Goal: Task Accomplishment & Management: Manage account settings

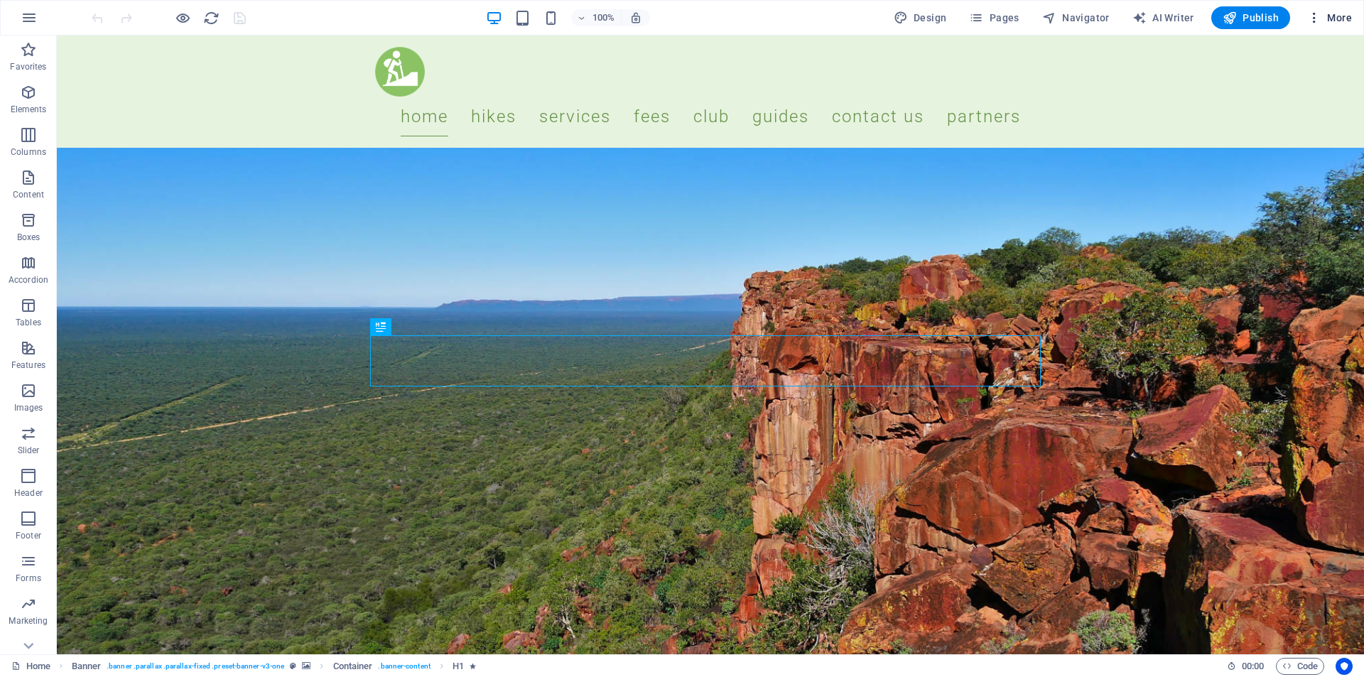
click at [1346, 13] on span "More" at bounding box center [1329, 18] width 45 height 14
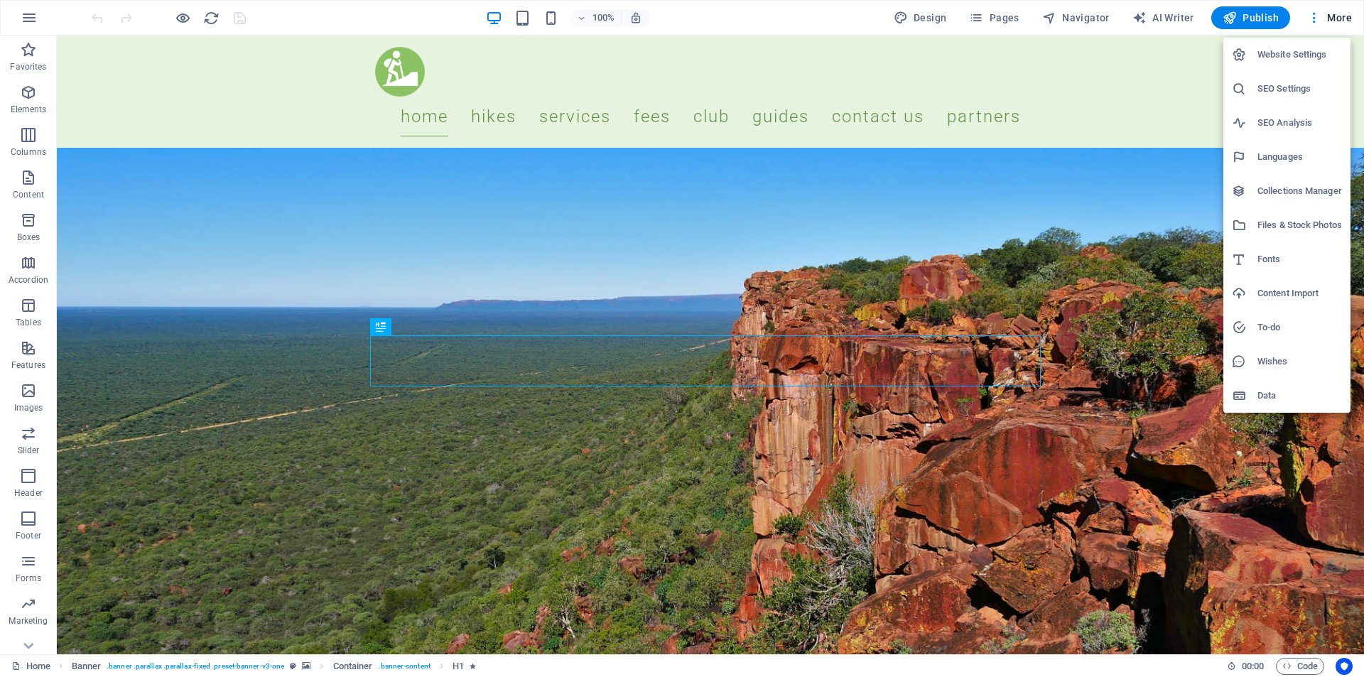
click at [1273, 188] on h6 "Collections Manager" at bounding box center [1300, 191] width 85 height 17
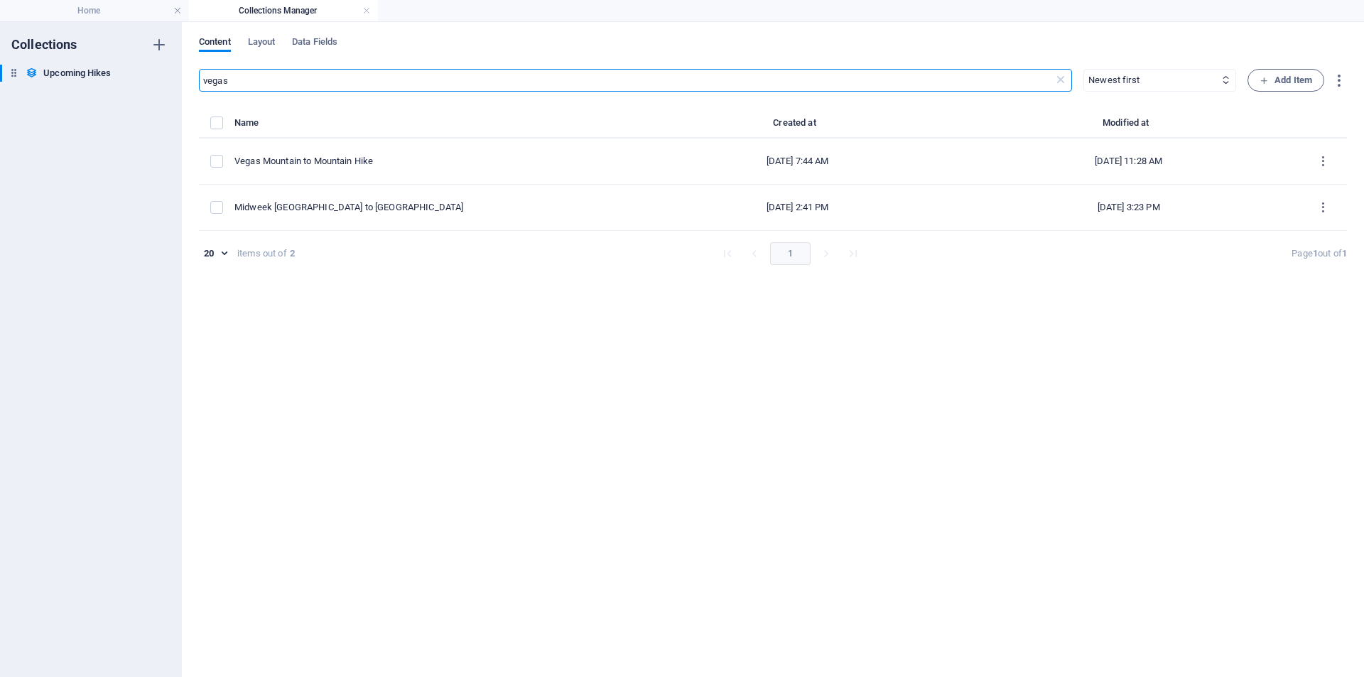
drag, startPoint x: 242, startPoint y: 82, endPoint x: 155, endPoint y: 82, distance: 87.4
click at [155, 82] on div "Collections Upcoming Hikes Upcoming Hikes Content Layout Data Fields vegas ​ Ne…" at bounding box center [682, 349] width 1364 height 655
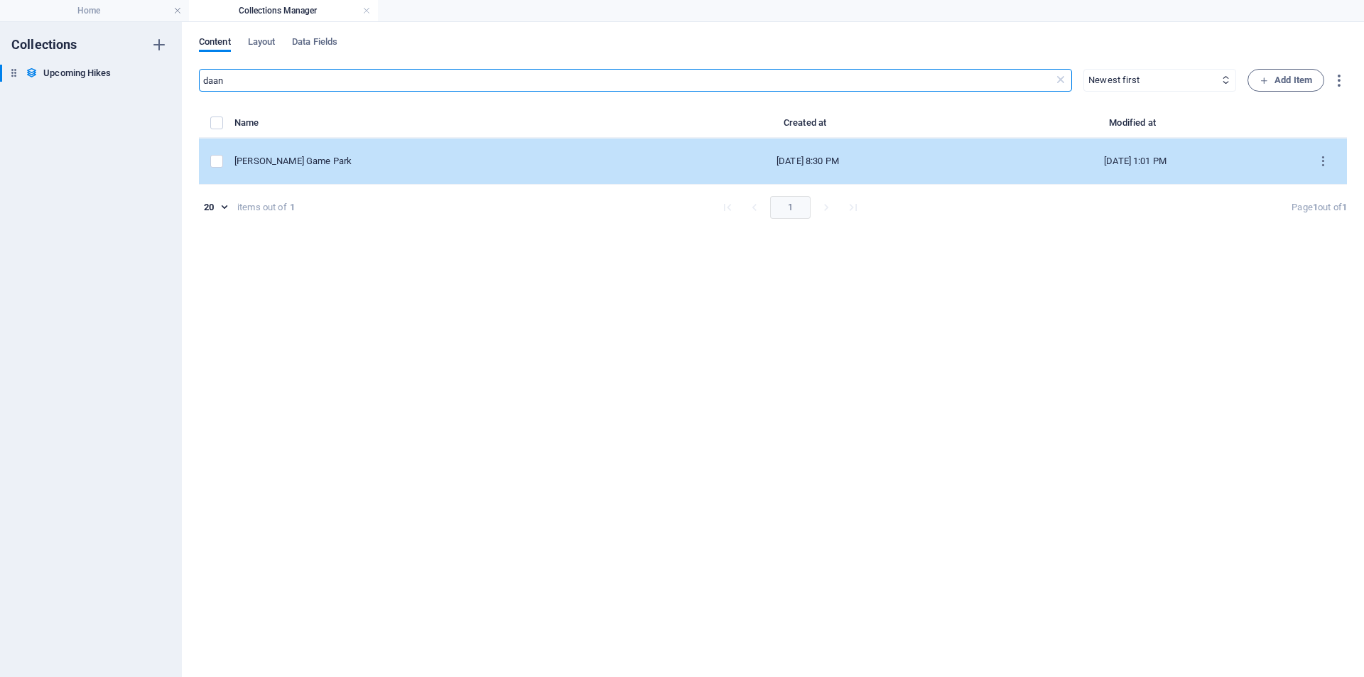
type input "daan"
click at [314, 158] on div "[PERSON_NAME] Game Park" at bounding box center [433, 161] width 399 height 13
select select "[PERSON_NAME]"
select select "Moderate"
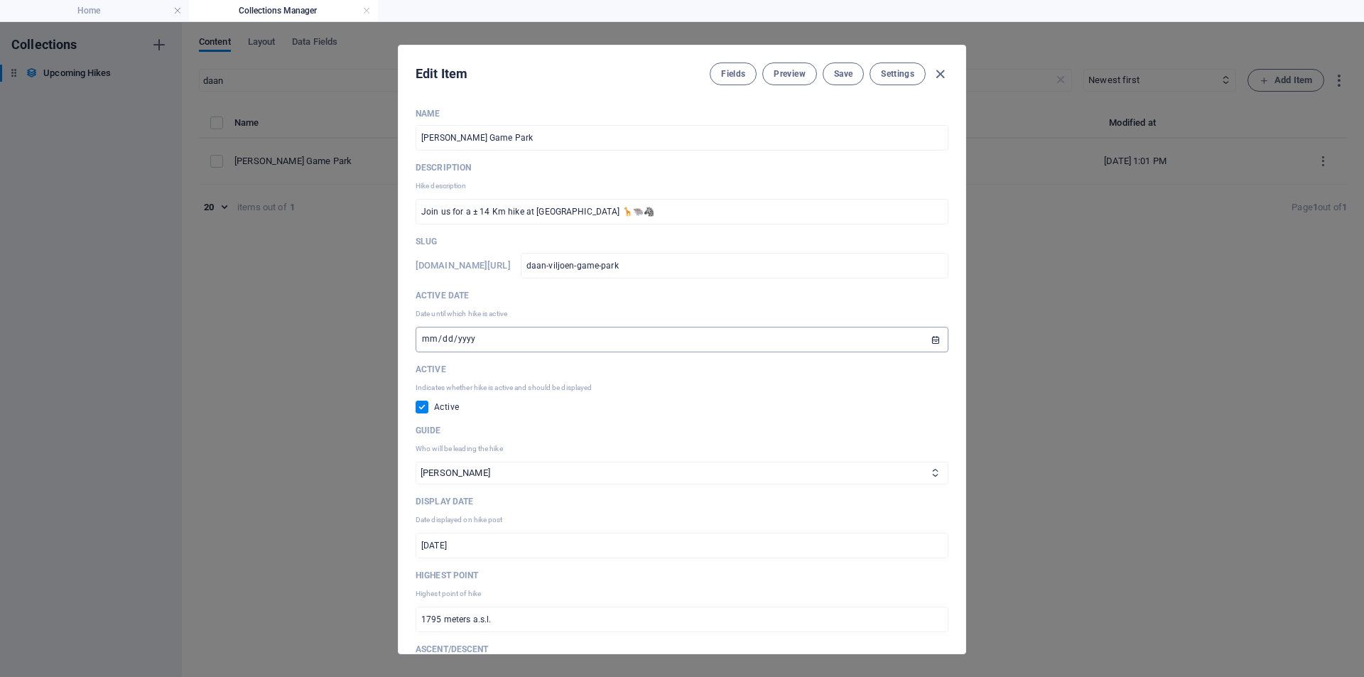
click at [928, 342] on input "[DATE]" at bounding box center [682, 340] width 533 height 26
click at [884, 336] on input "[DATE]" at bounding box center [682, 340] width 533 height 26
click at [443, 332] on input "[DATE]" at bounding box center [682, 340] width 533 height 26
click at [444, 332] on input "[DATE]" at bounding box center [682, 340] width 533 height 26
click at [448, 332] on input "[DATE]" at bounding box center [682, 340] width 533 height 26
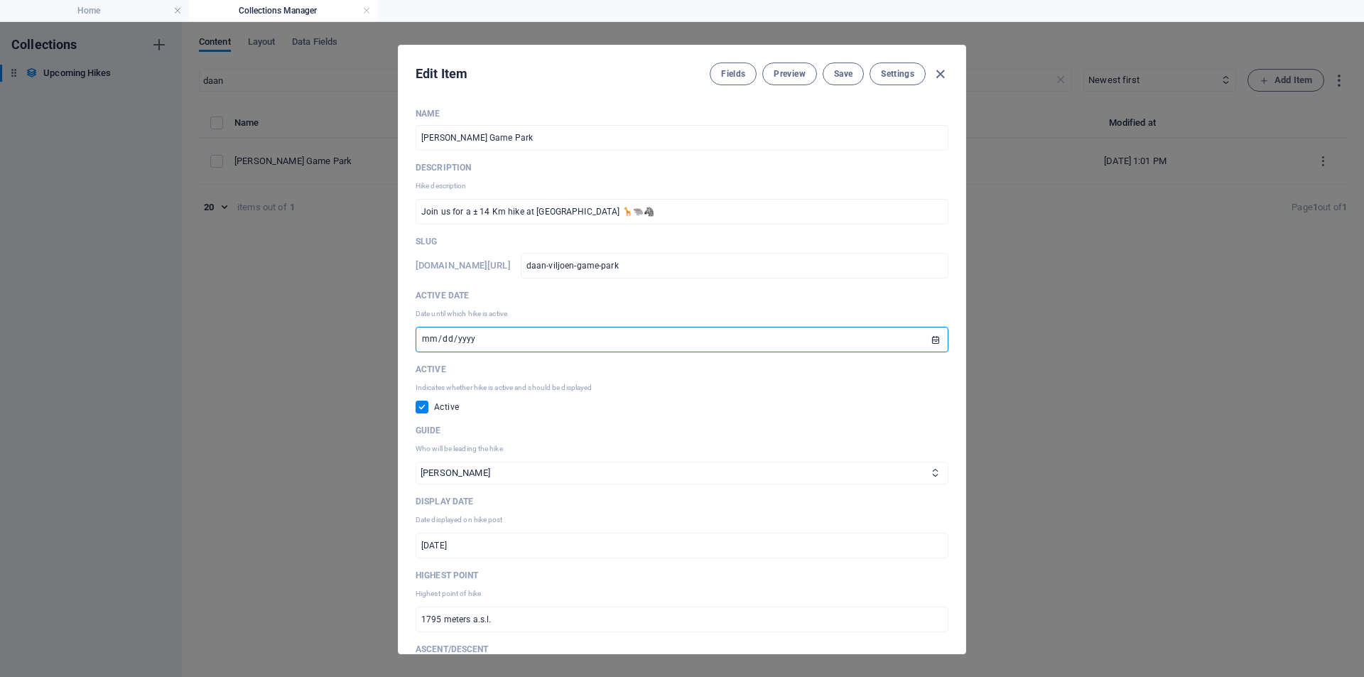
drag, startPoint x: 449, startPoint y: 333, endPoint x: 475, endPoint y: 355, distance: 34.3
click at [449, 335] on input "[DATE]" at bounding box center [682, 340] width 533 height 26
drag, startPoint x: 622, startPoint y: 293, endPoint x: 596, endPoint y: 283, distance: 28.1
click at [617, 293] on p "Active Date" at bounding box center [682, 295] width 533 height 11
click at [464, 473] on select "[PERSON_NAME] [PERSON_NAME] [PERSON_NAME] [PERSON_NAME] [PERSON_NAME] / [PERSON…" at bounding box center [682, 473] width 533 height 23
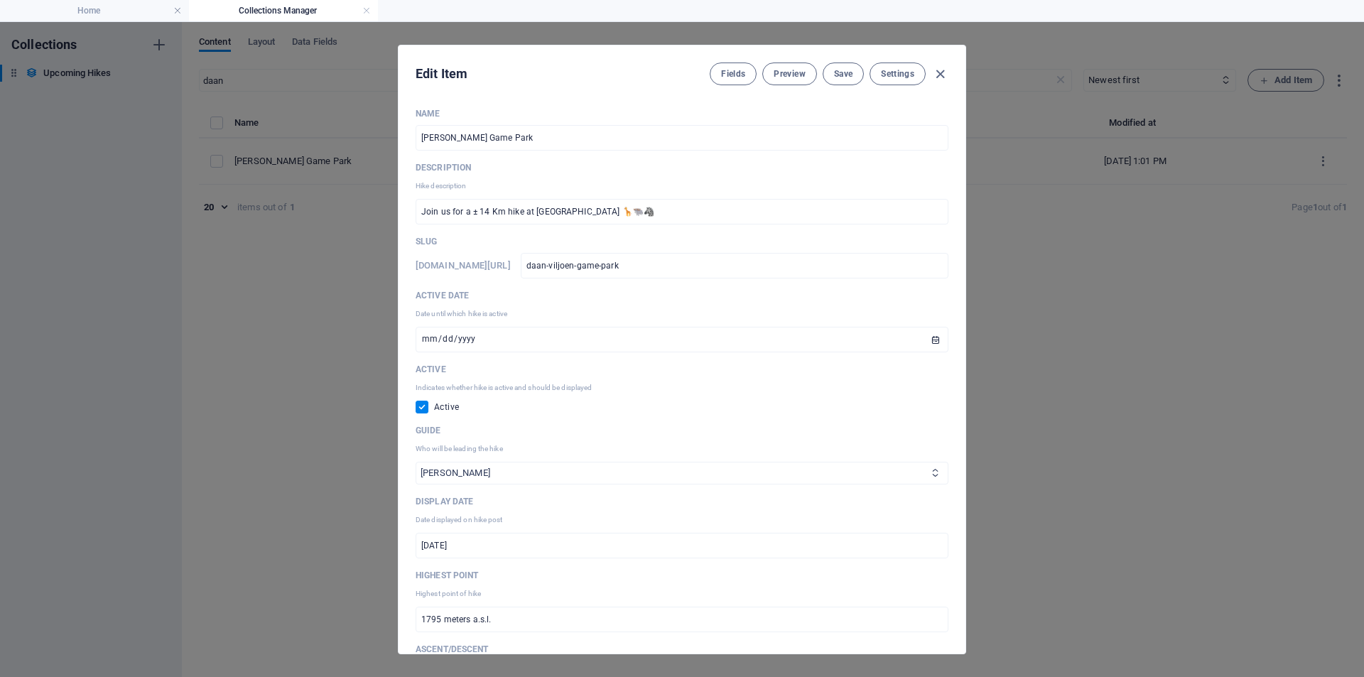
click at [466, 474] on select "[PERSON_NAME] [PERSON_NAME] [PERSON_NAME] [PERSON_NAME] [PERSON_NAME] / [PERSON…" at bounding box center [682, 473] width 533 height 23
click at [509, 332] on input "[DATE]" at bounding box center [682, 340] width 533 height 26
click at [443, 339] on input "[DATE]" at bounding box center [682, 340] width 533 height 26
click at [452, 339] on input "[DATE]" at bounding box center [682, 340] width 533 height 26
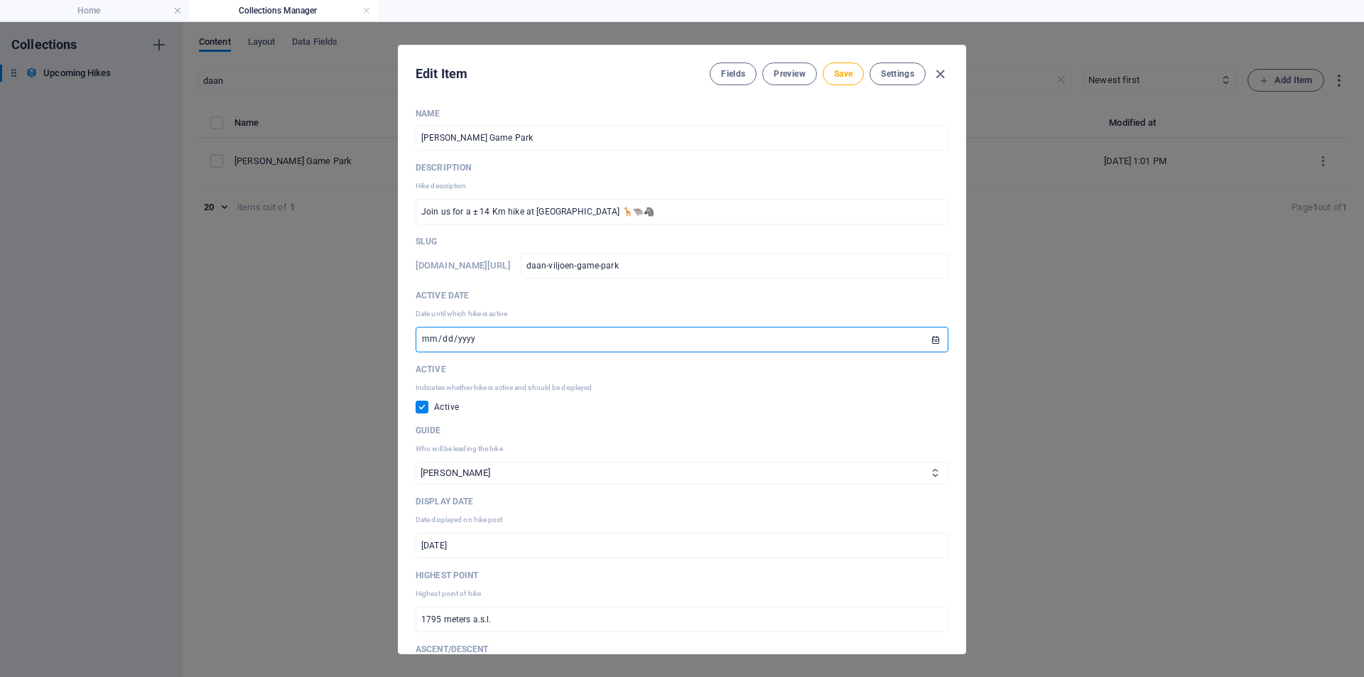
type input "[DATE]"
click at [928, 337] on input "[DATE]" at bounding box center [682, 340] width 533 height 26
drag, startPoint x: 928, startPoint y: 337, endPoint x: 310, endPoint y: 339, distance: 617.4
click at [922, 335] on input "[DATE]" at bounding box center [682, 340] width 533 height 26
click at [527, 341] on input "[DATE]" at bounding box center [682, 340] width 533 height 26
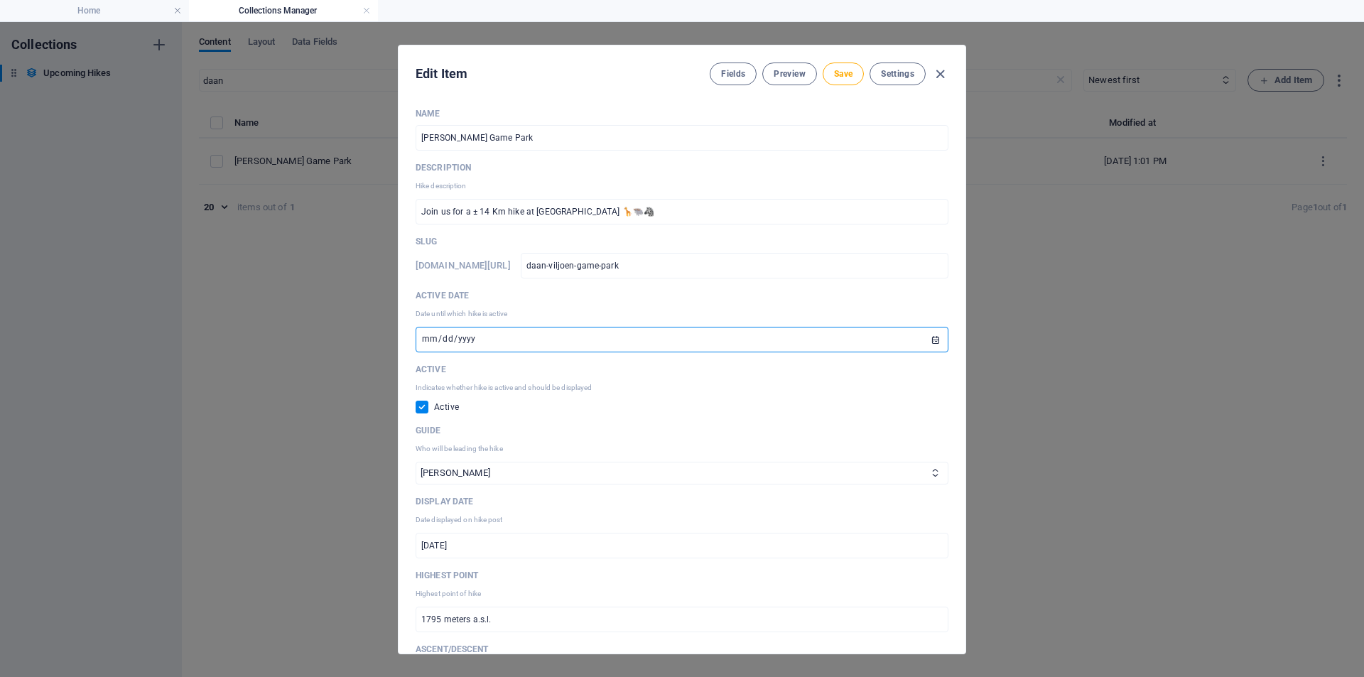
click at [526, 339] on input "[DATE]" at bounding box center [682, 340] width 533 height 26
drag, startPoint x: 522, startPoint y: 339, endPoint x: 466, endPoint y: 334, distance: 56.3
click at [509, 339] on input "[DATE]" at bounding box center [682, 340] width 533 height 26
click at [453, 333] on input "[DATE]" at bounding box center [682, 340] width 533 height 26
click at [451, 334] on input "[DATE]" at bounding box center [682, 340] width 533 height 26
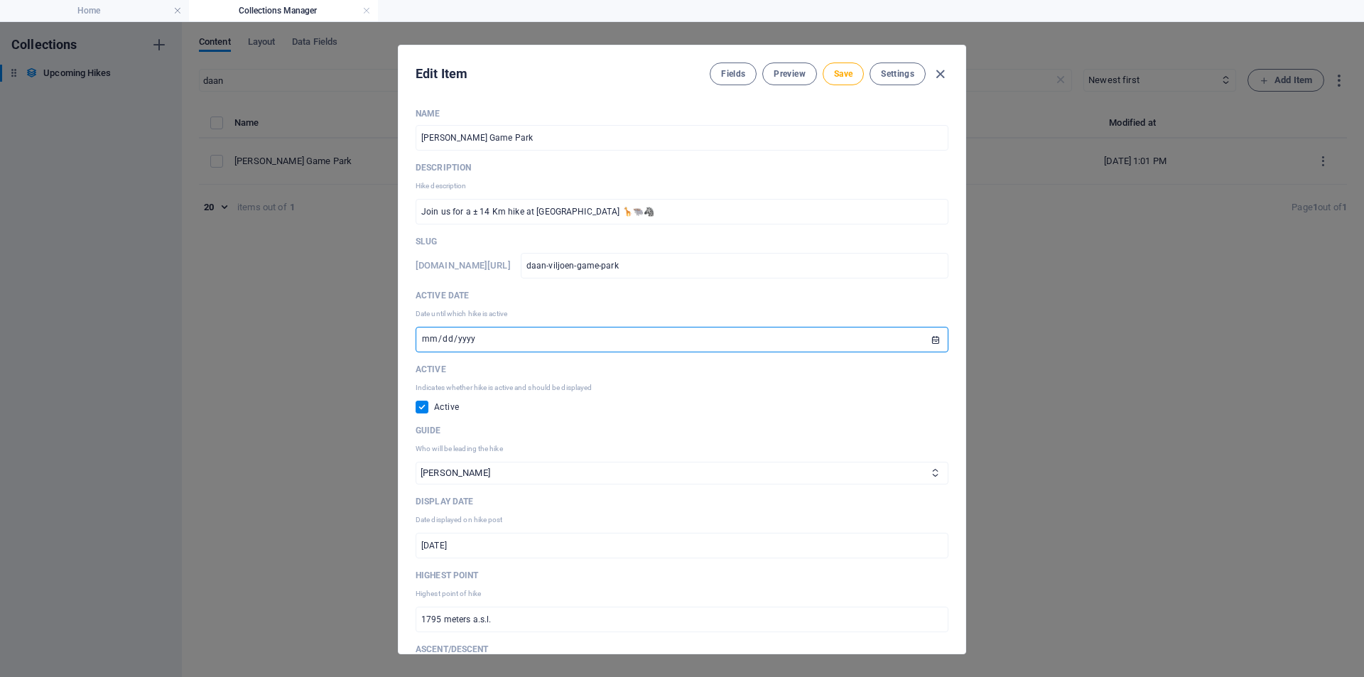
click at [451, 334] on input "[DATE]" at bounding box center [682, 340] width 533 height 26
type input "[DATE]"
click at [450, 341] on input "[DATE]" at bounding box center [682, 340] width 533 height 26
type input "[DATE]"
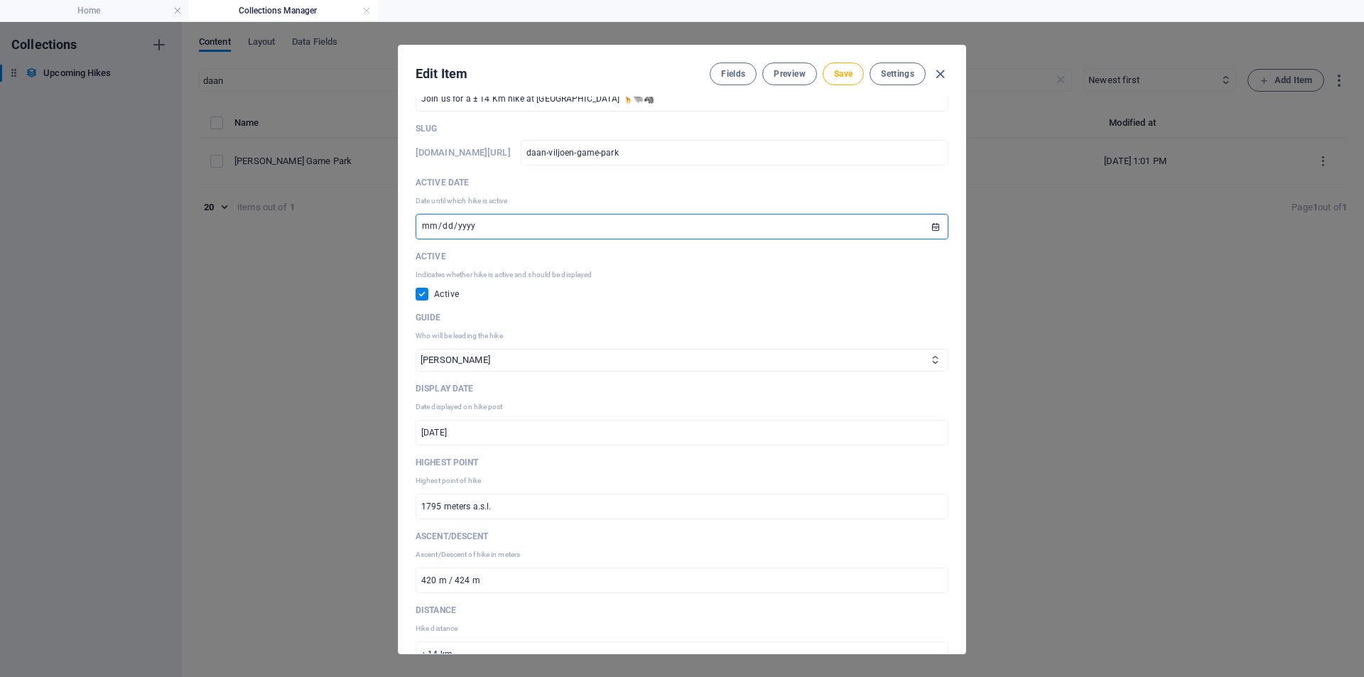
scroll to position [142, 0]
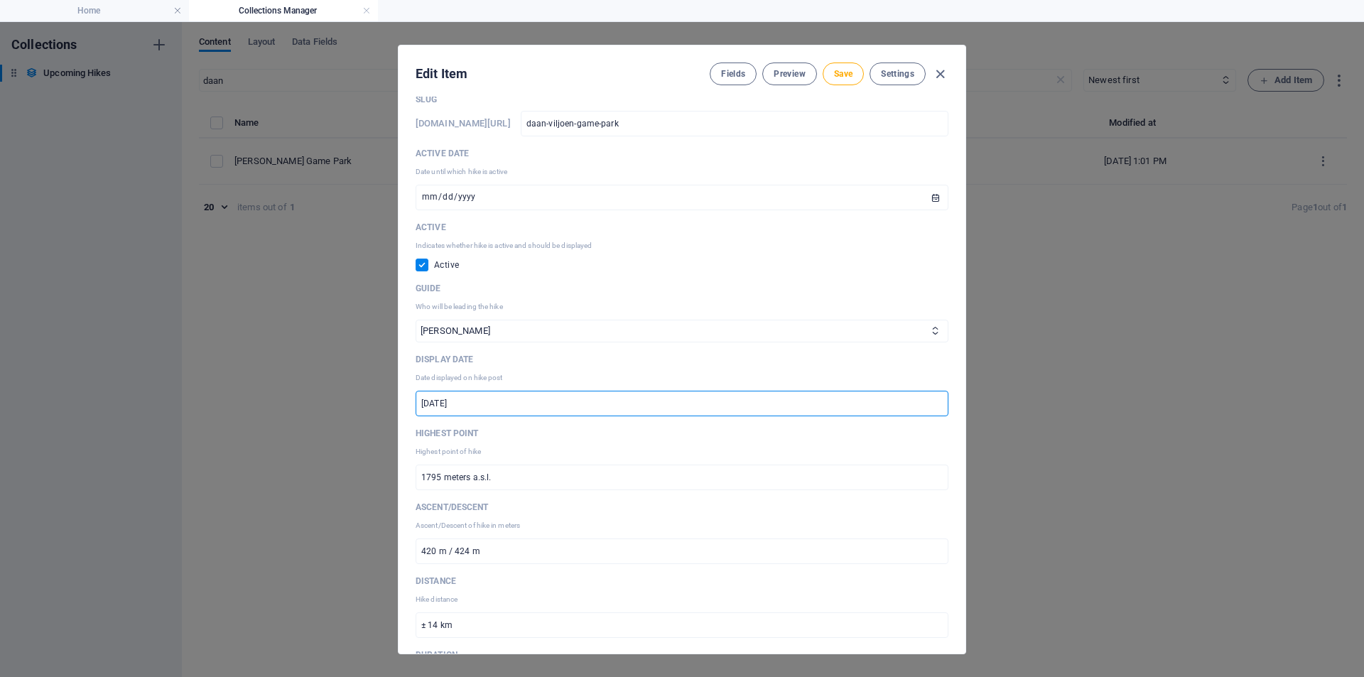
drag, startPoint x: 542, startPoint y: 403, endPoint x: 345, endPoint y: 393, distance: 197.8
click at [348, 393] on div "Edit Item Fields Preview Save Settings Name [PERSON_NAME] Game Park ​ Descripti…" at bounding box center [682, 349] width 1364 height 655
paste input "[DATE]"
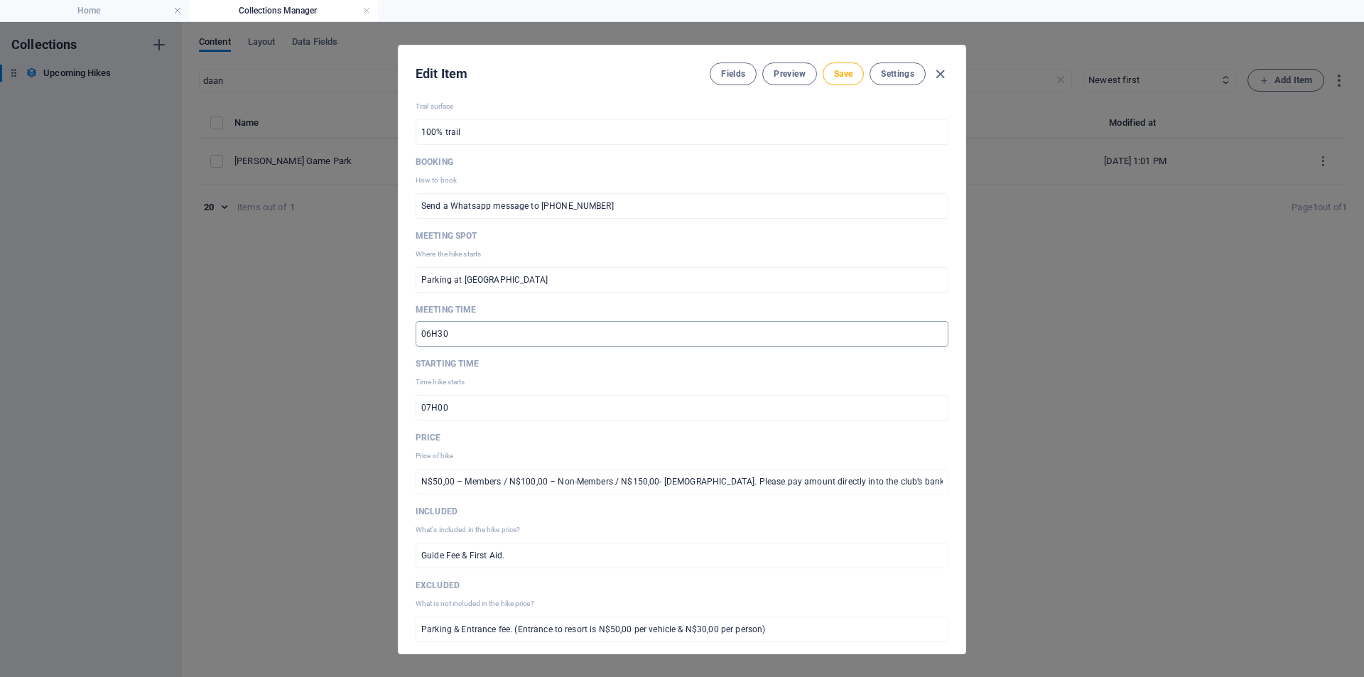
scroll to position [924, 0]
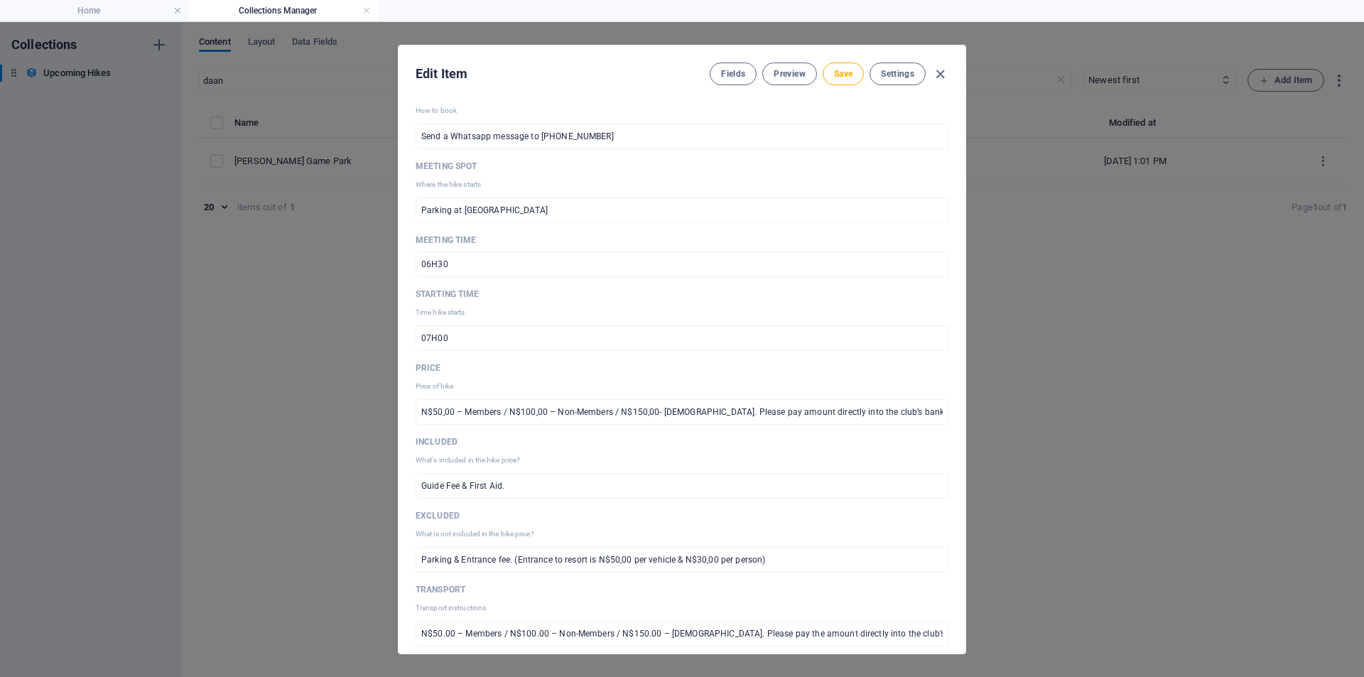
type input "[DATE]"
drag, startPoint x: 439, startPoint y: 264, endPoint x: 458, endPoint y: 264, distance: 18.5
click at [458, 264] on input "06H30" at bounding box center [682, 265] width 533 height 26
type input "06H15"
drag, startPoint x: 433, startPoint y: 340, endPoint x: 425, endPoint y: 339, distance: 8.6
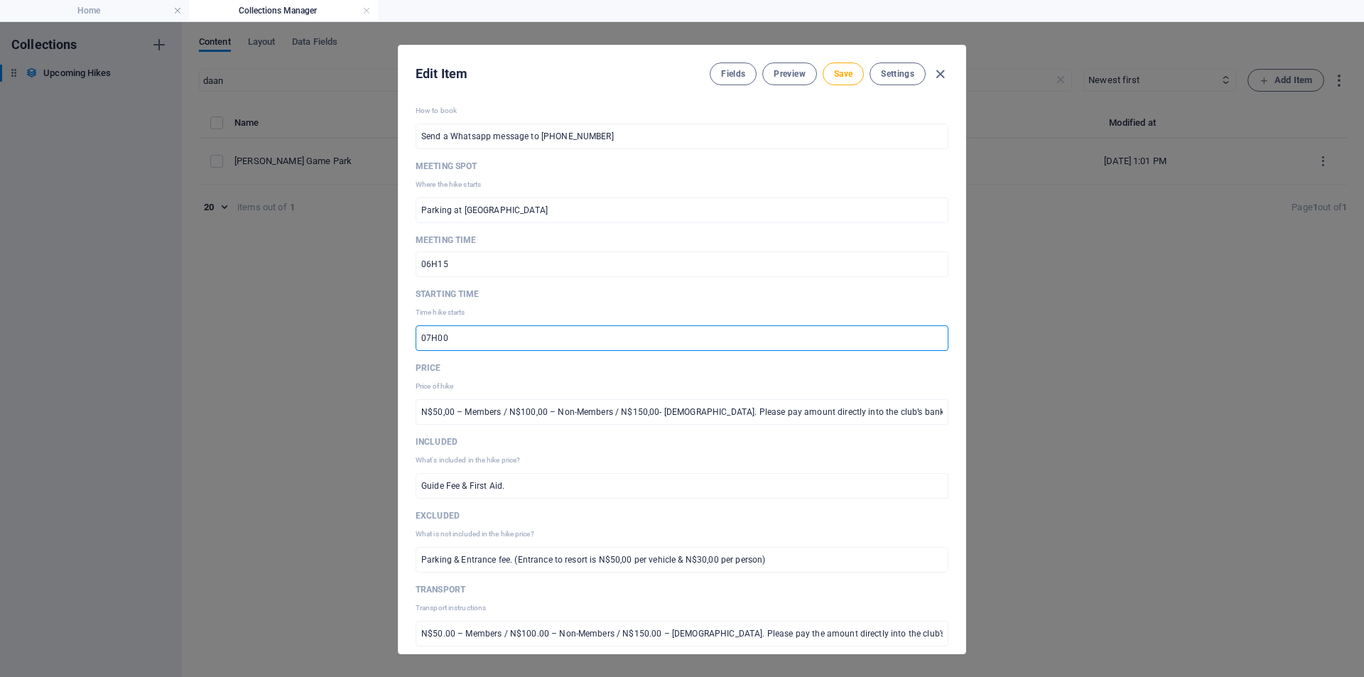
click at [425, 339] on input "07H00" at bounding box center [682, 338] width 533 height 26
drag, startPoint x: 455, startPoint y: 336, endPoint x: 436, endPoint y: 339, distance: 20.1
click at [436, 339] on input "06H00" at bounding box center [682, 338] width 533 height 26
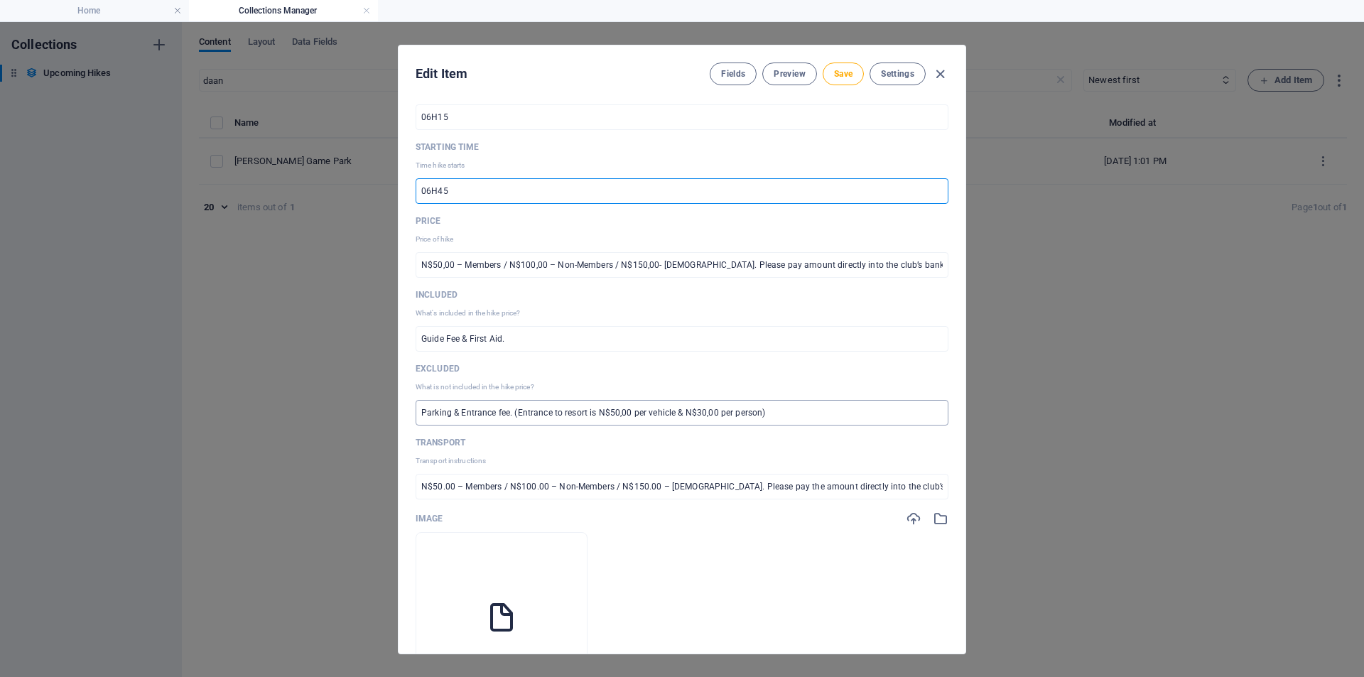
scroll to position [1137, 0]
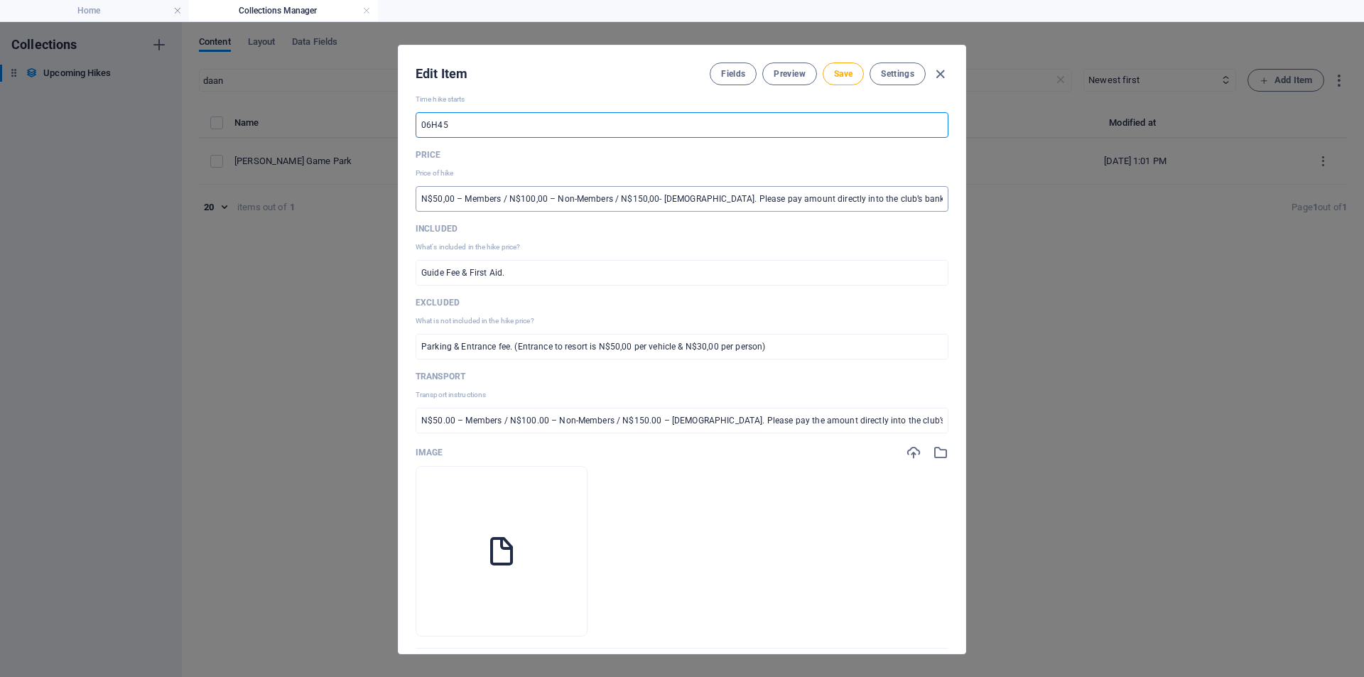
type input "06H45"
drag, startPoint x: 691, startPoint y: 205, endPoint x: 1204, endPoint y: 244, distance: 513.8
click at [1204, 244] on div "Edit Item Fields Preview Save Settings Name [PERSON_NAME] Game Park ​ Descripti…" at bounding box center [682, 349] width 1364 height 655
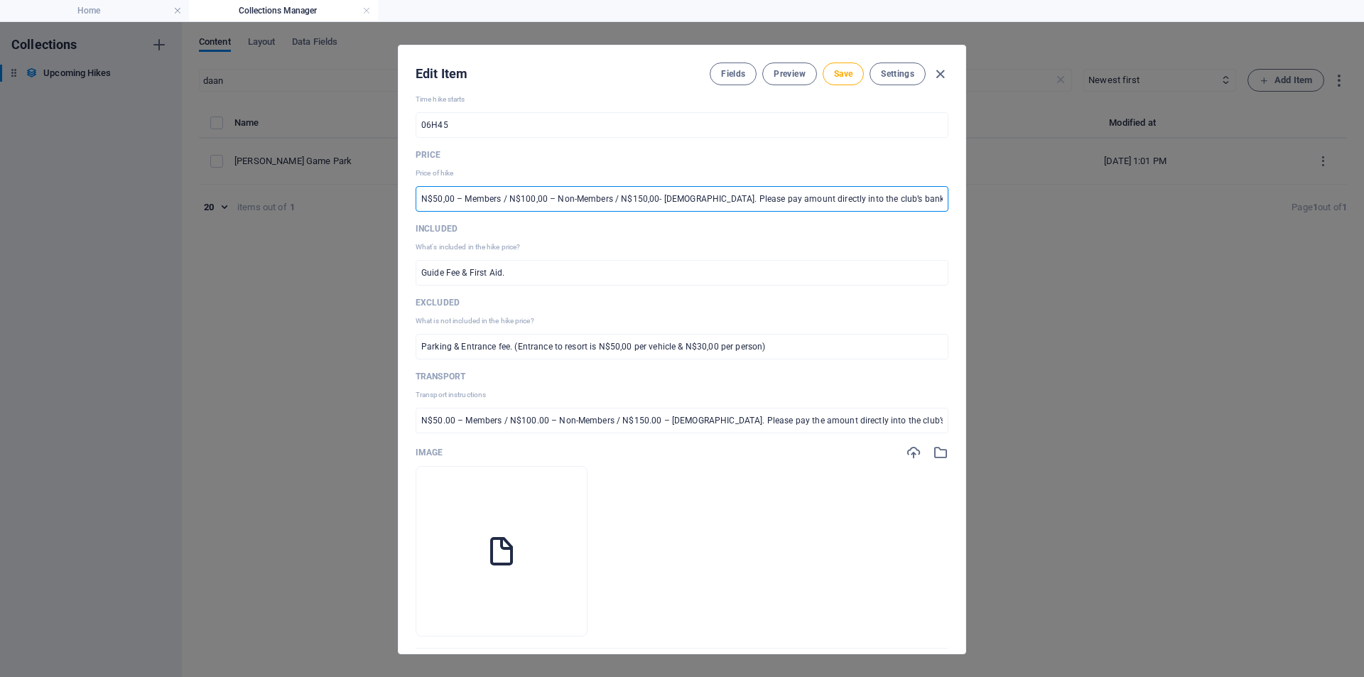
click at [846, 207] on input "N$50,00 – Members / N$100,00 – Non-Members / N$150,00- [DEMOGRAPHIC_DATA]. Plea…" at bounding box center [682, 199] width 533 height 26
drag, startPoint x: 855, startPoint y: 205, endPoint x: 997, endPoint y: 194, distance: 141.8
click at [997, 194] on div "Edit Item Fields Preview Save Settings Name [PERSON_NAME] Game Park ​ Descripti…" at bounding box center [682, 349] width 1364 height 655
click at [850, 200] on input "N$50,00 – Members / N$100,00 – Non-Members / N$150,00- [DEMOGRAPHIC_DATA]. Plea…" at bounding box center [682, 199] width 533 height 26
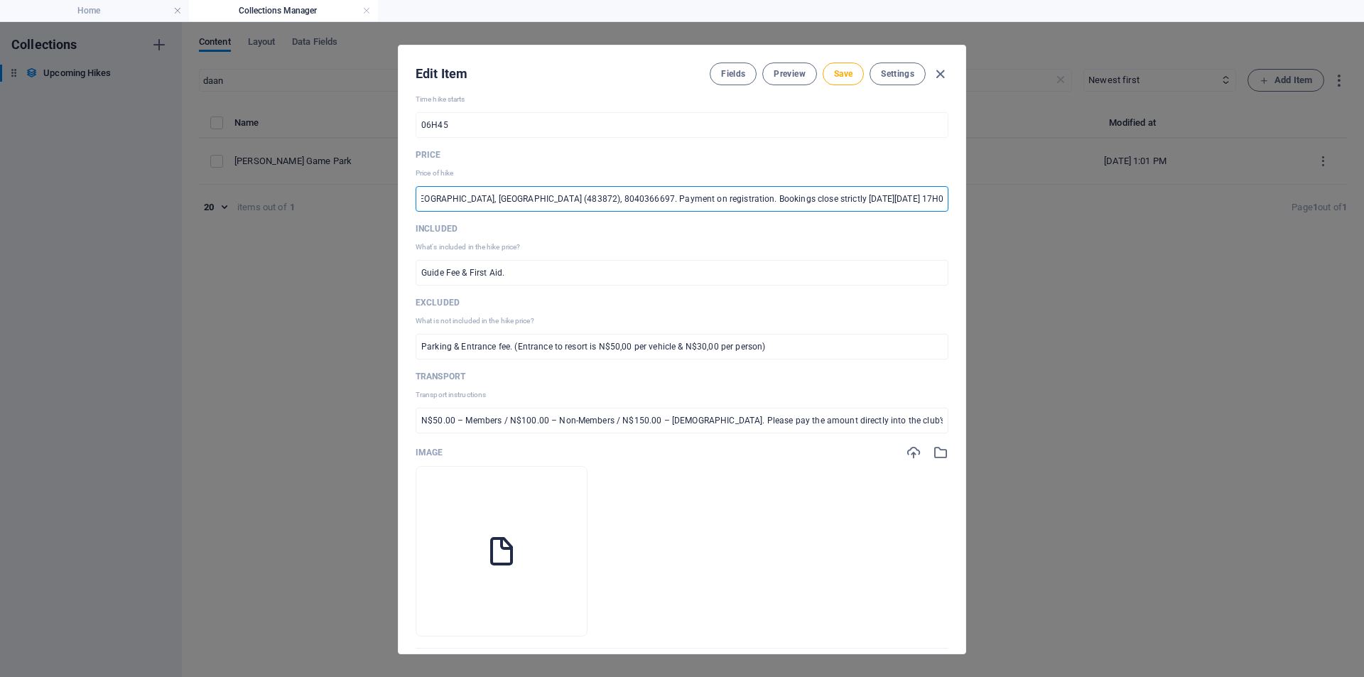
drag, startPoint x: 799, startPoint y: 200, endPoint x: 965, endPoint y: 192, distance: 166.5
click at [965, 192] on div "Name [PERSON_NAME] Game Park ​ Description Hike description Join us for a ± 14 …" at bounding box center [682, 375] width 567 height 557
paste input "[DATE]"
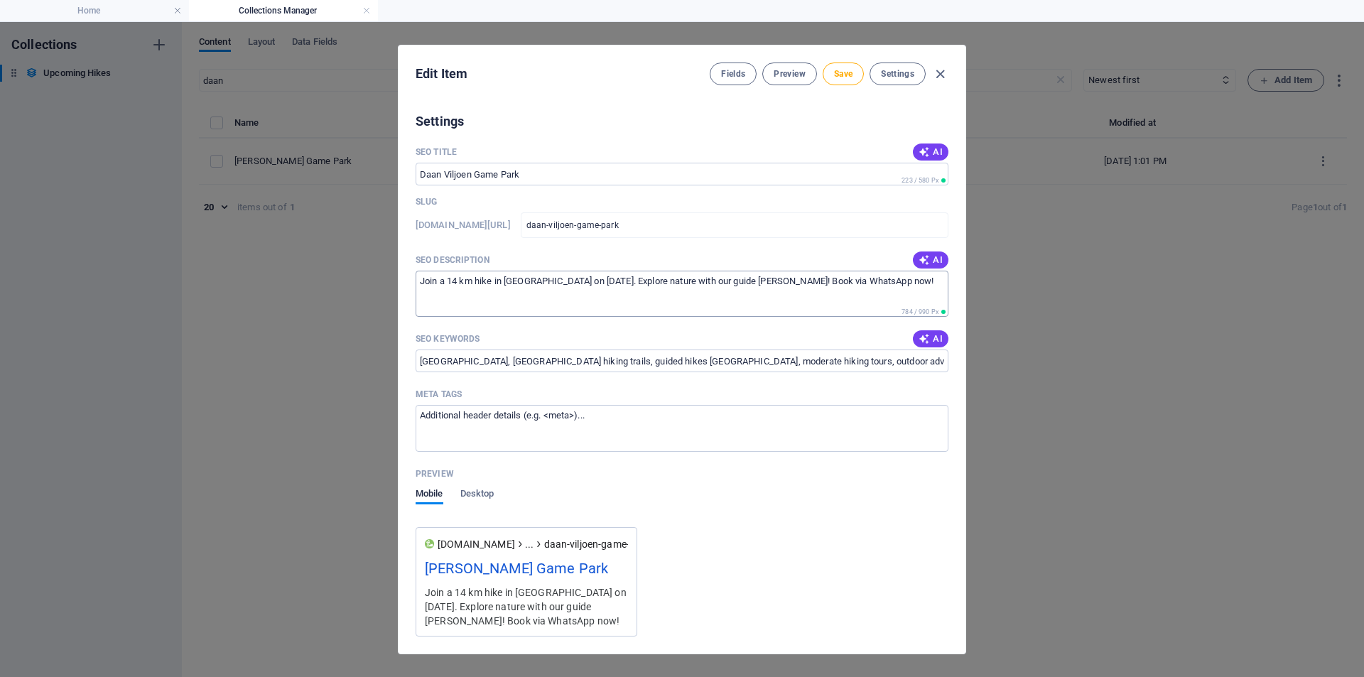
scroll to position [2001, 0]
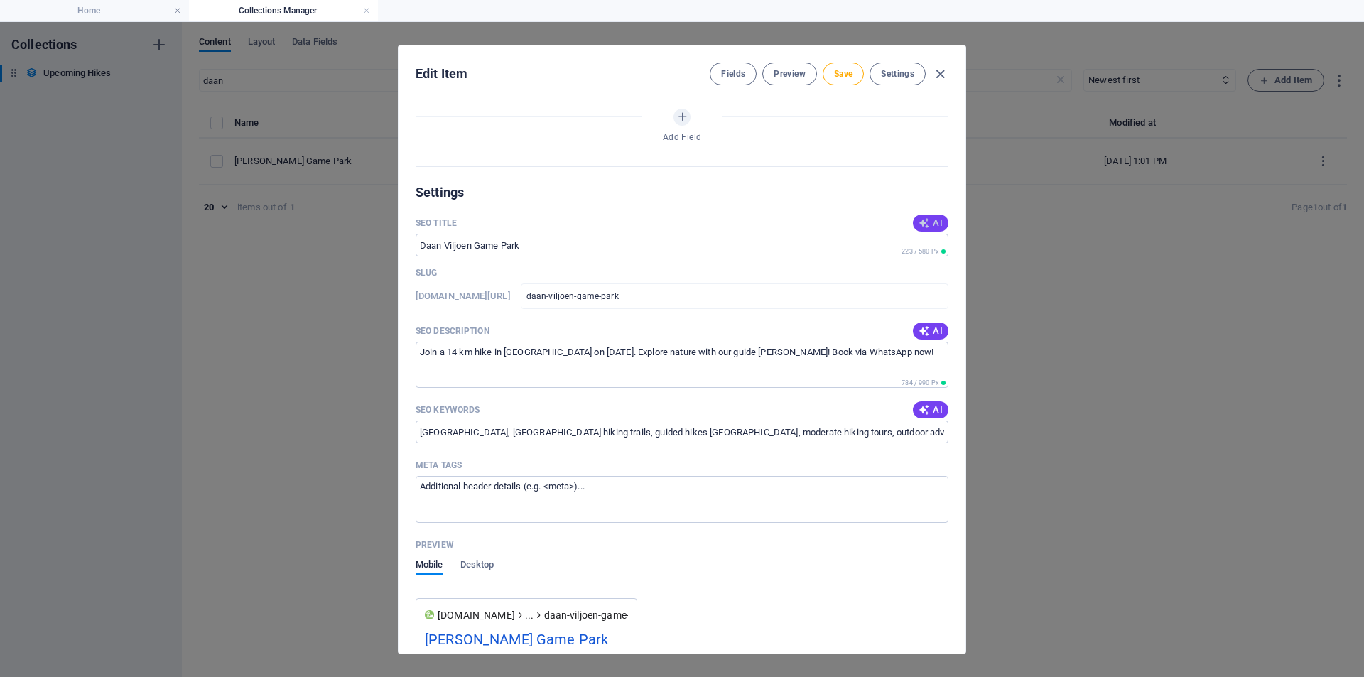
type input "N$50,00 – Members / N$100,00 – Non-Members / N$150,00- [DEMOGRAPHIC_DATA]. Plea…"
click at [921, 223] on icon "button" at bounding box center [924, 222] width 11 height 11
type input "Join the [PERSON_NAME] Hike!"
click at [922, 329] on icon "button" at bounding box center [924, 330] width 11 height 11
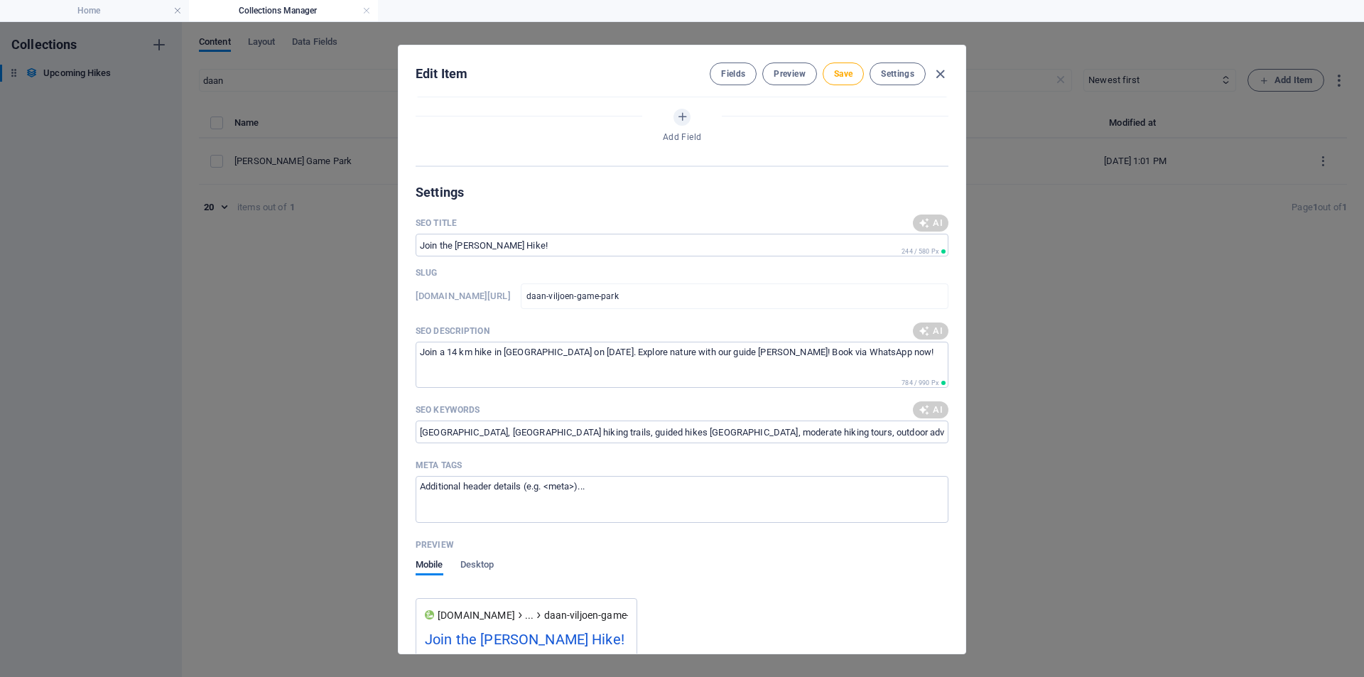
type textarea "Join our 14 km hike at [GEOGRAPHIC_DATA] on [DATE]! Experience nature with a gu…"
click at [929, 411] on span "AI" at bounding box center [931, 409] width 24 height 11
type input "Daan Viljoen Game Park hike, moderate hiking in [GEOGRAPHIC_DATA], guided hikes…"
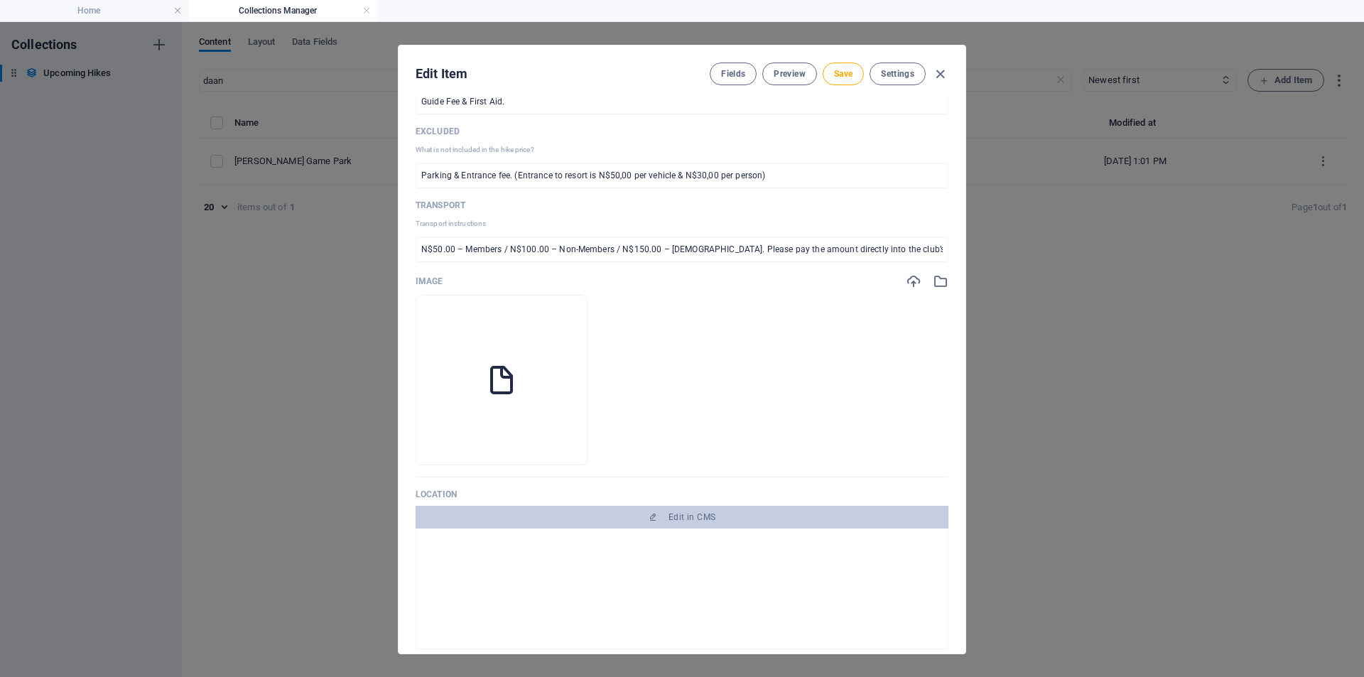
scroll to position [1291, 0]
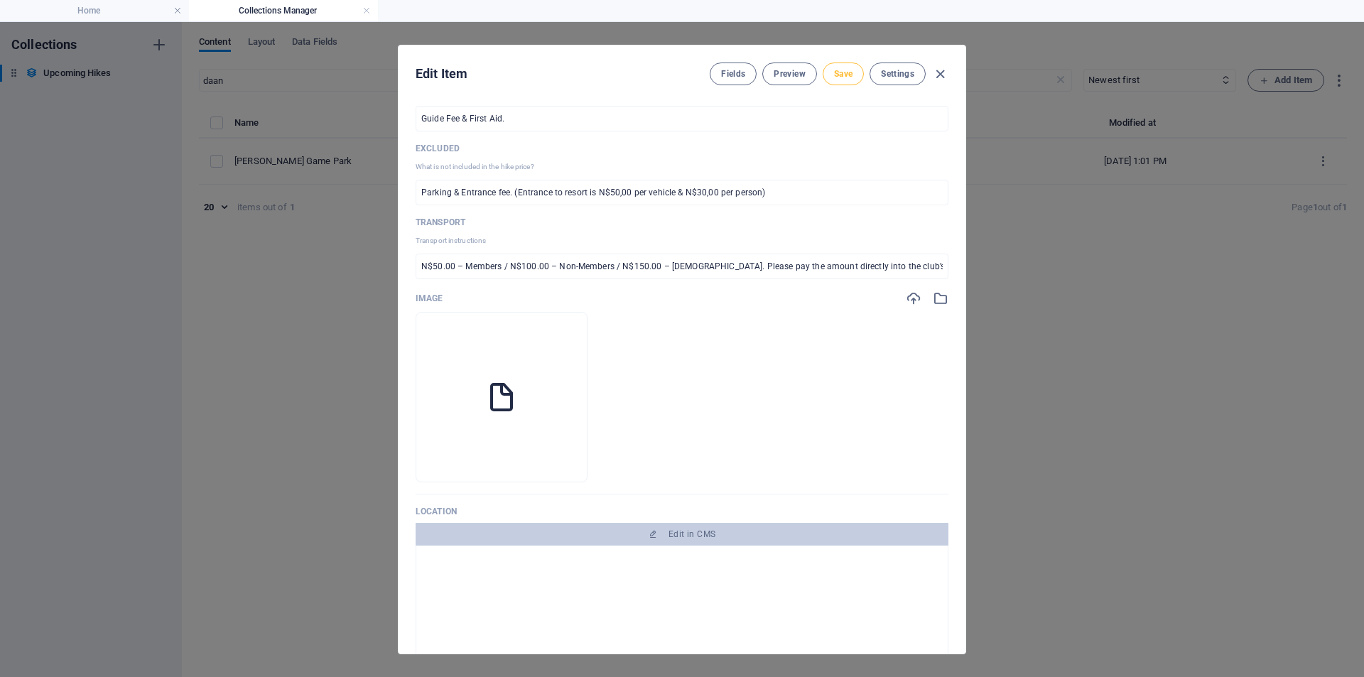
click at [843, 68] on span "Save" at bounding box center [843, 73] width 18 height 11
click at [939, 73] on icon "button" at bounding box center [940, 74] width 16 height 16
type input "[DATE]"
checkbox input "false"
type input "daan-viljoen-game-park"
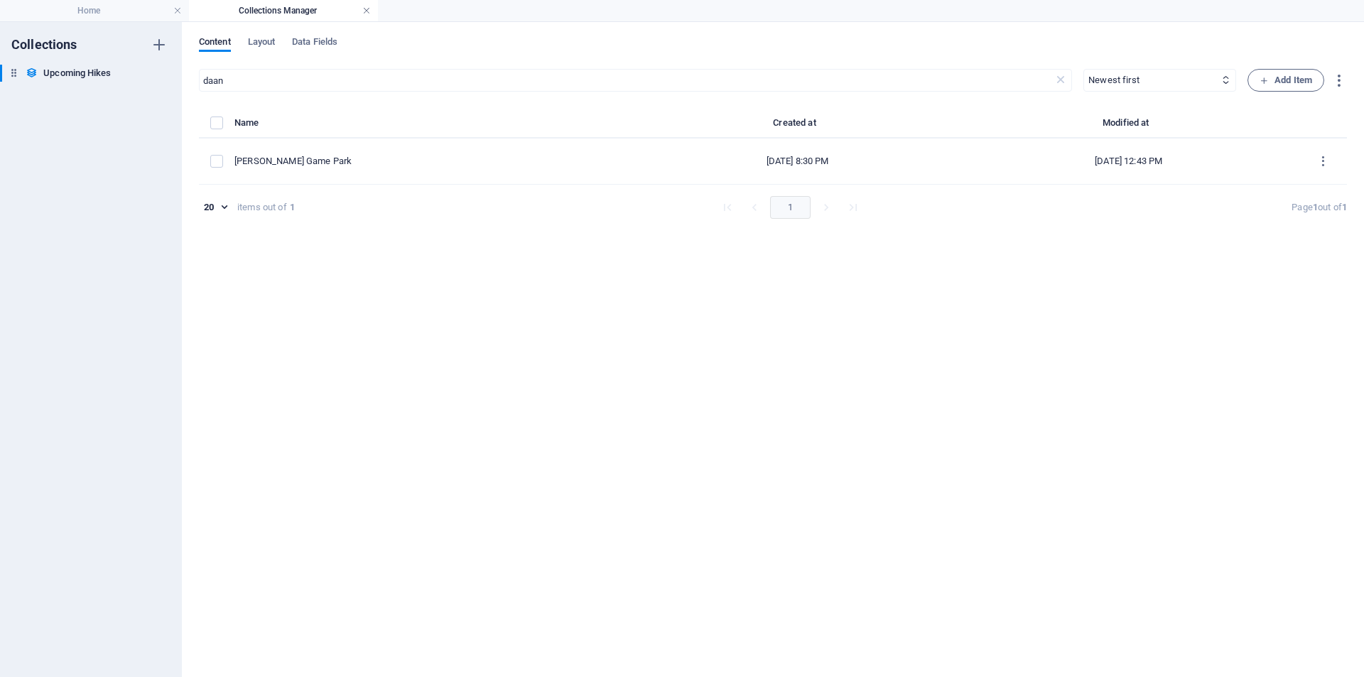
click at [367, 9] on link at bounding box center [366, 10] width 9 height 13
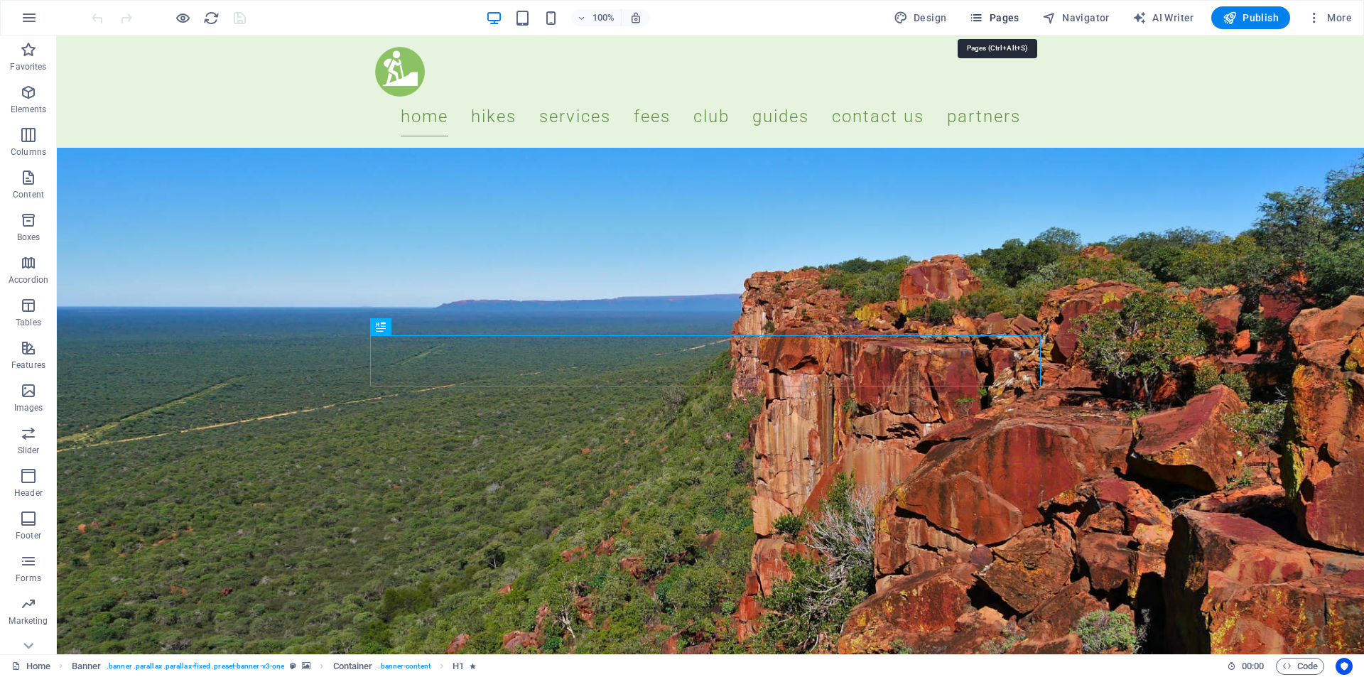
click at [1005, 21] on span "Pages" at bounding box center [994, 18] width 50 height 14
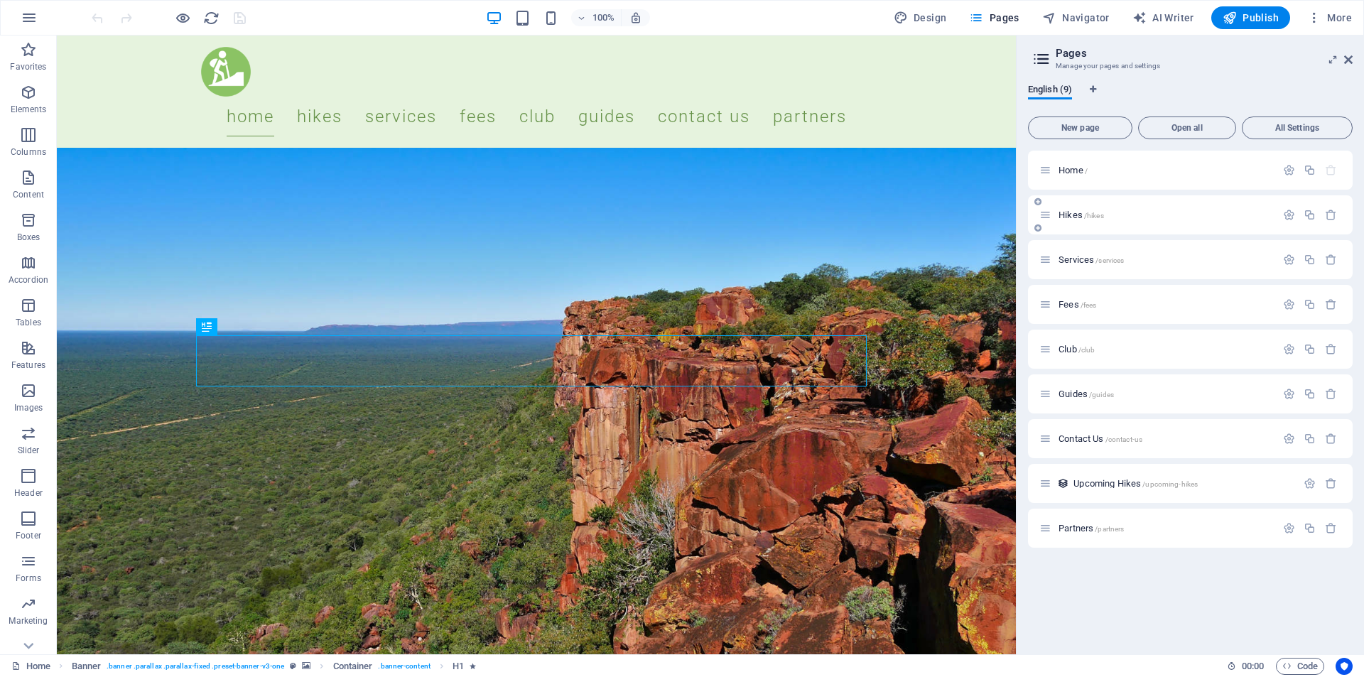
click at [1083, 218] on span "Hikes /hikes" at bounding box center [1081, 215] width 45 height 11
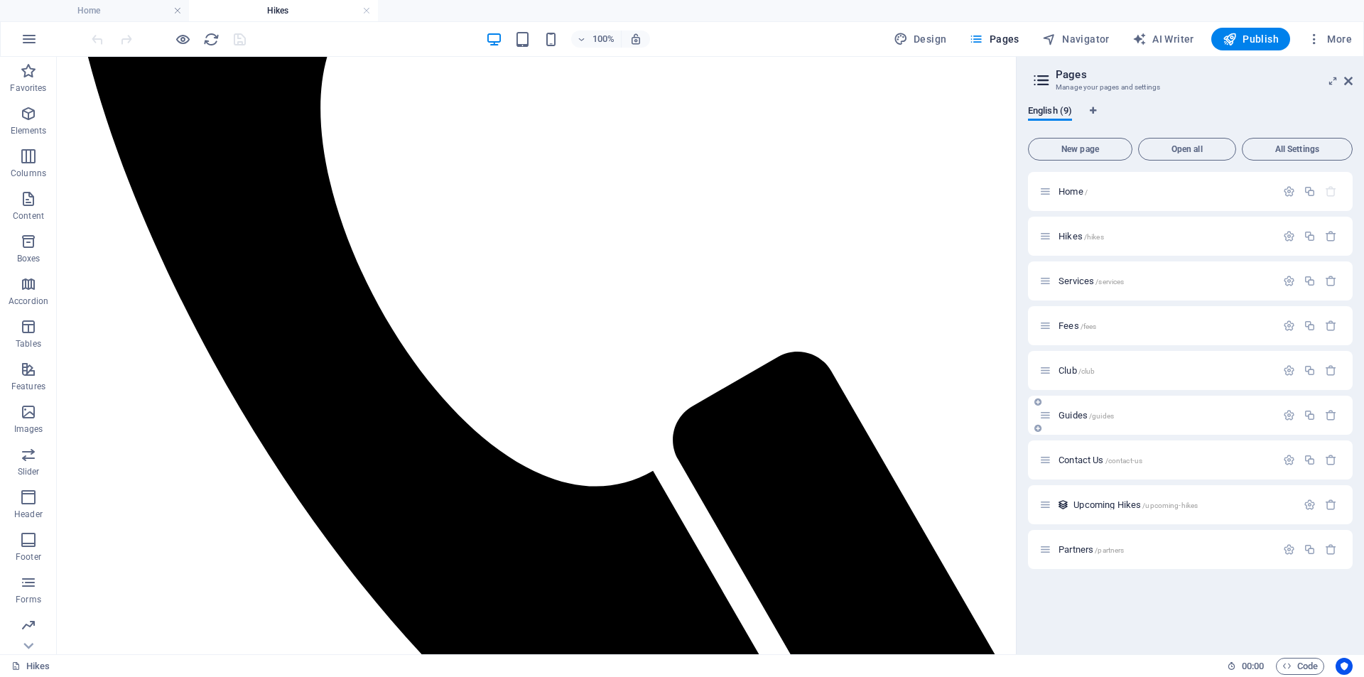
scroll to position [639, 0]
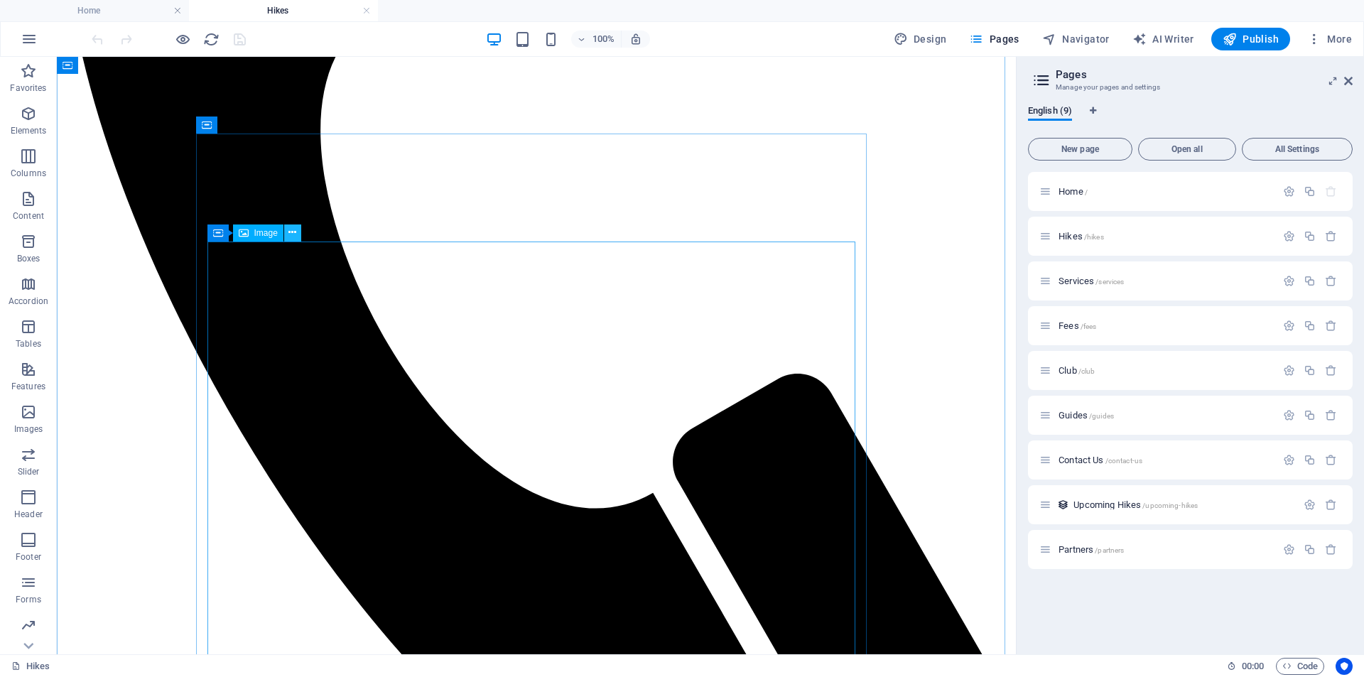
click at [291, 229] on icon at bounding box center [292, 232] width 8 height 15
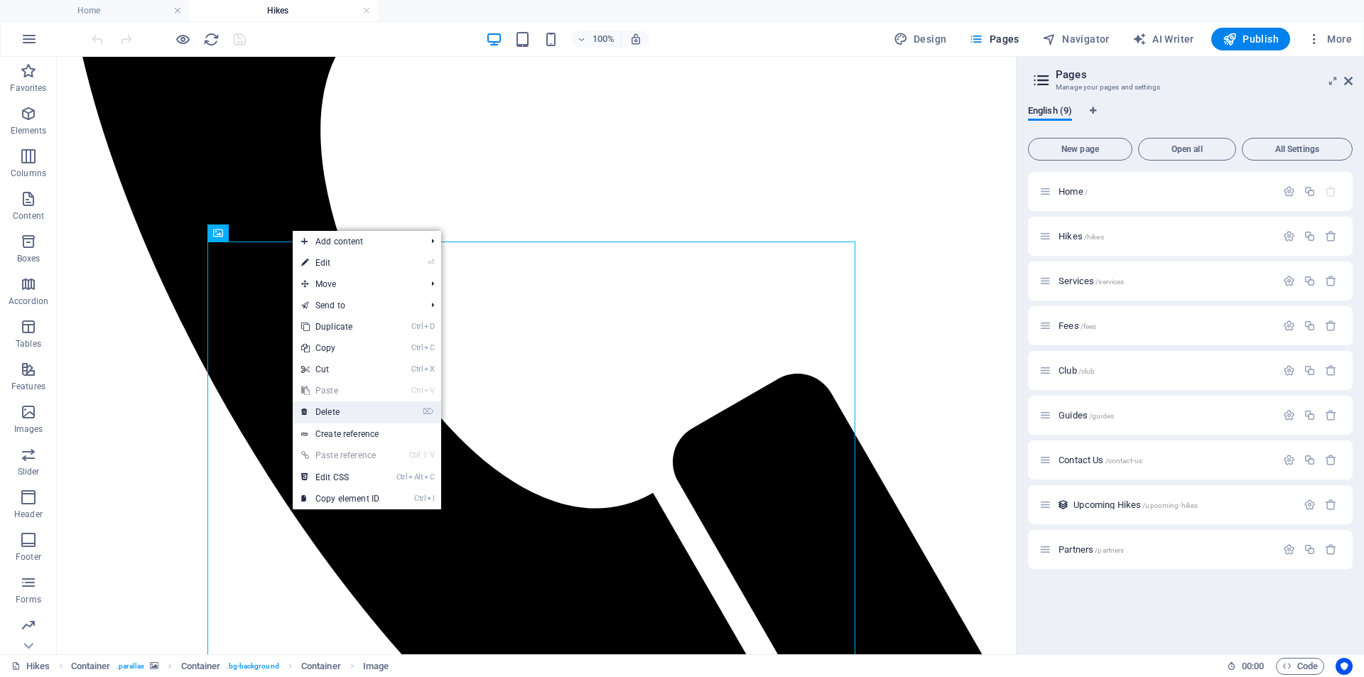
click at [330, 411] on link "⌦ Delete" at bounding box center [340, 411] width 95 height 21
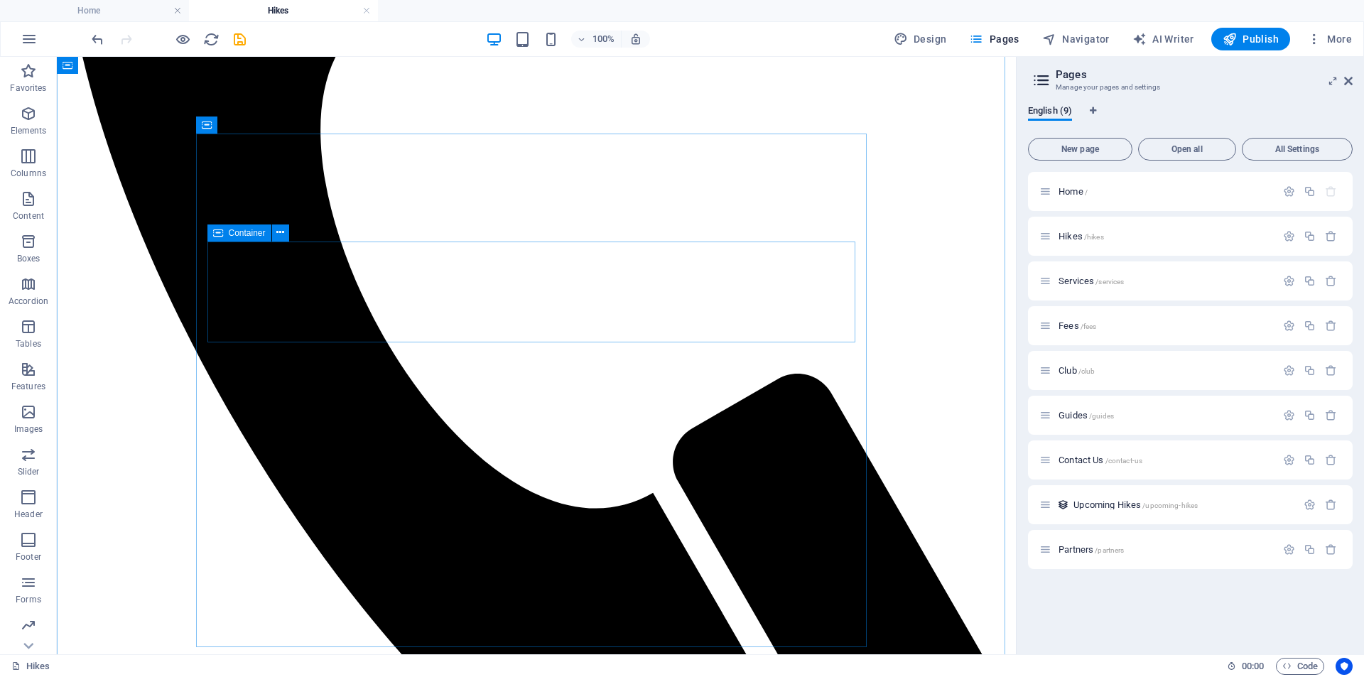
click at [281, 236] on icon at bounding box center [280, 232] width 8 height 15
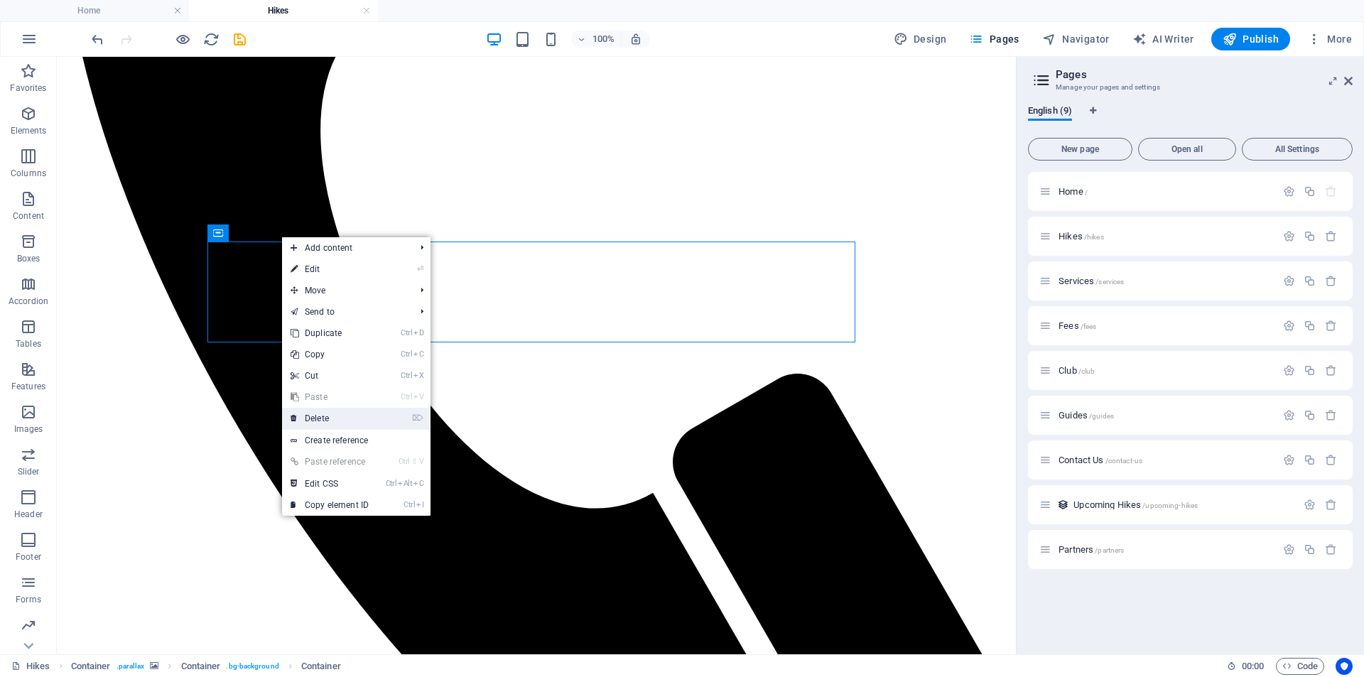
click at [323, 420] on link "⌦ Delete" at bounding box center [329, 418] width 95 height 21
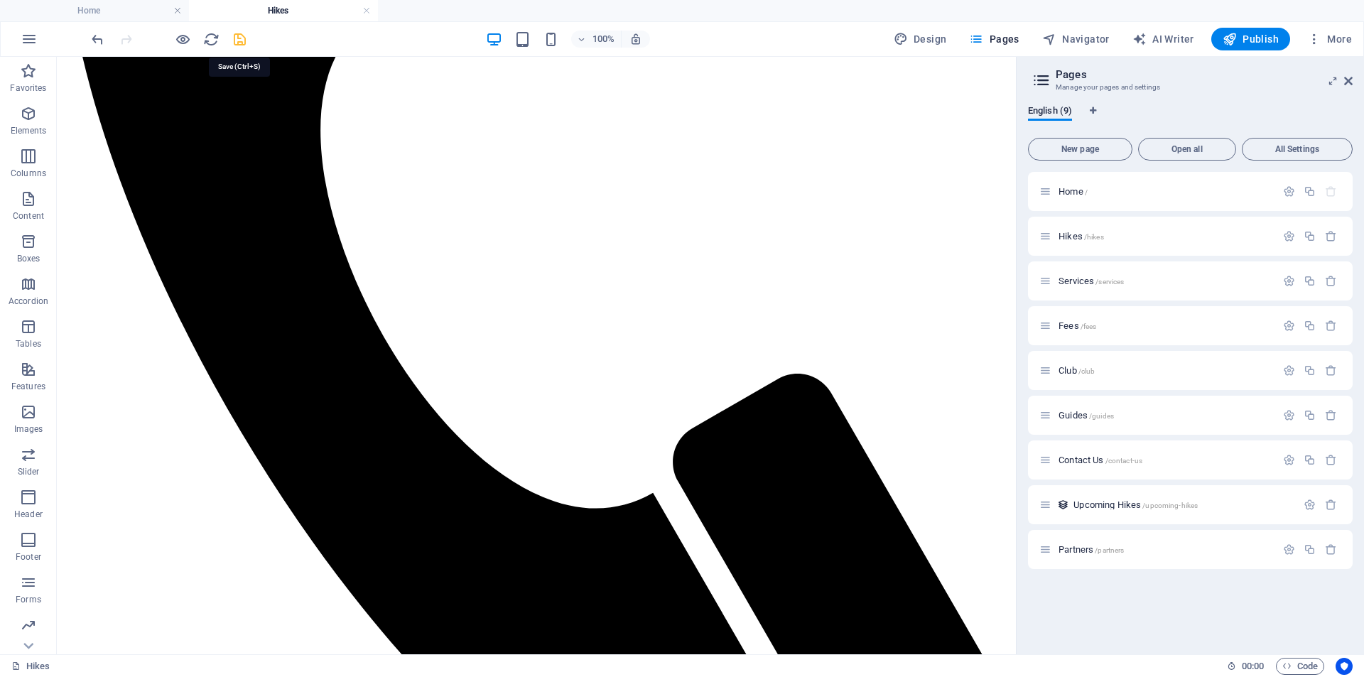
click at [240, 33] on icon "save" at bounding box center [240, 39] width 16 height 16
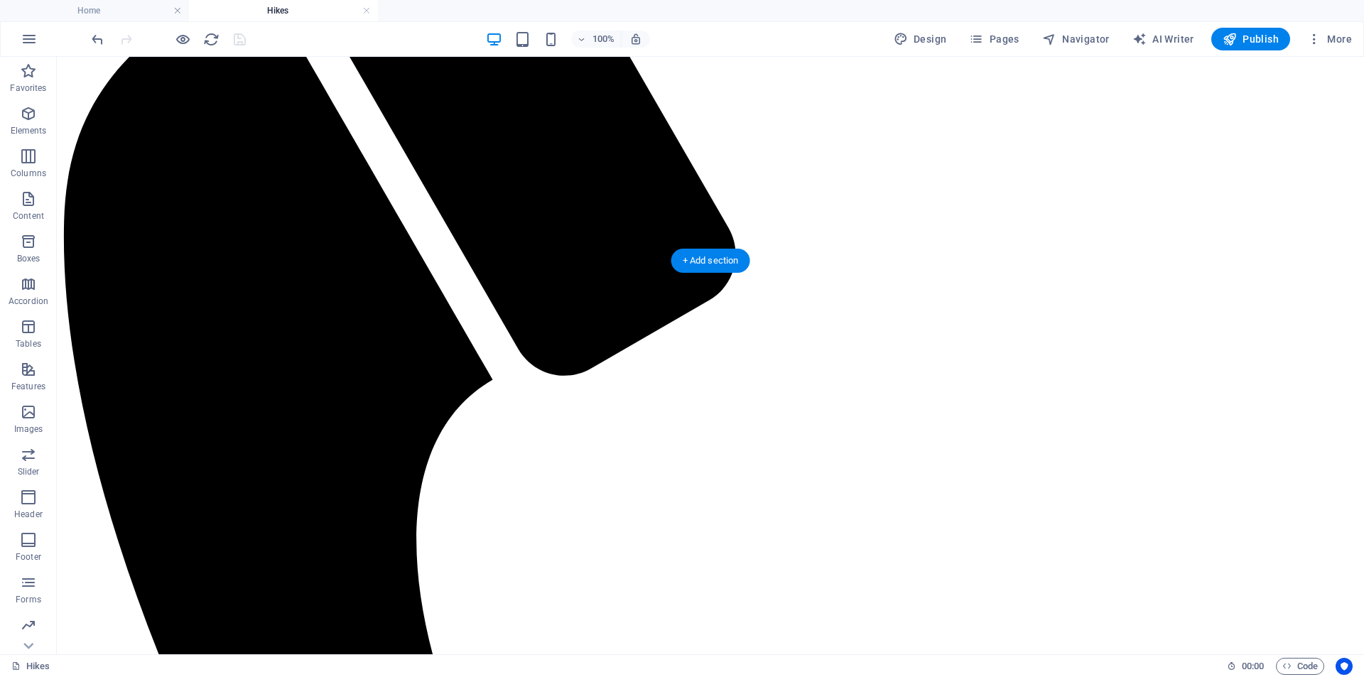
scroll to position [355, 0]
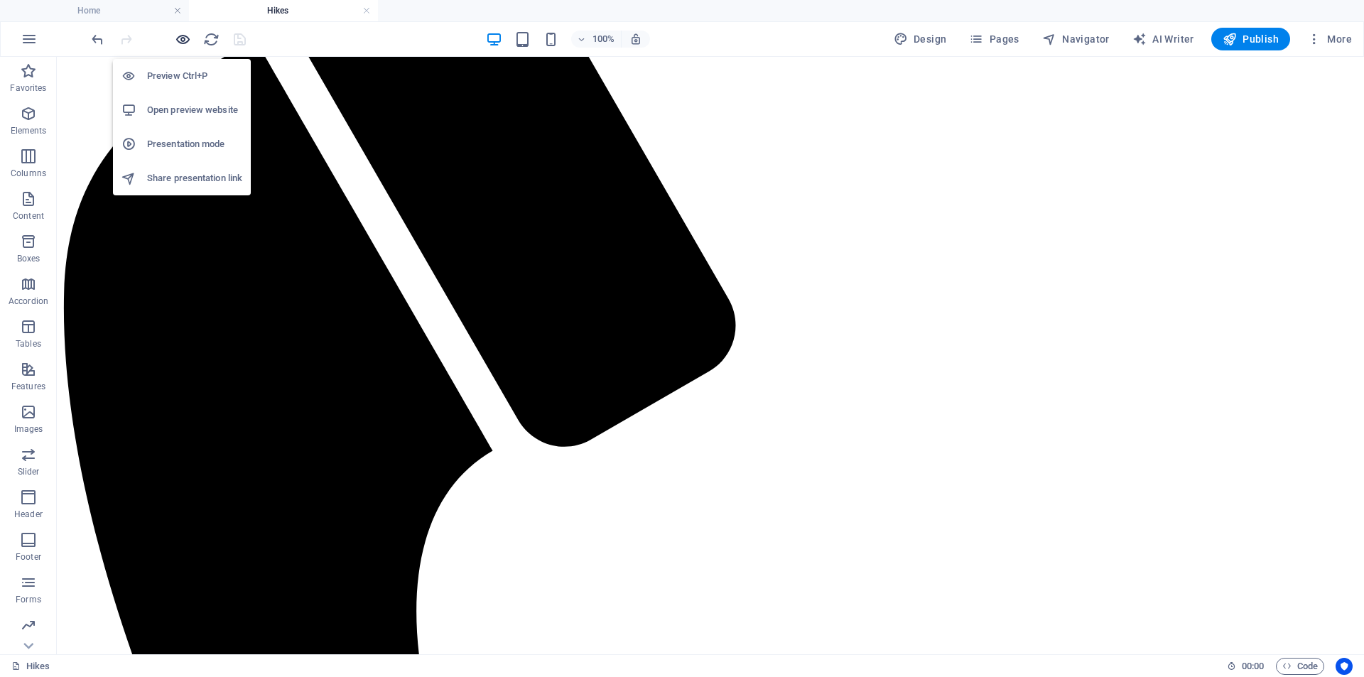
click at [186, 38] on icon "button" at bounding box center [183, 39] width 16 height 16
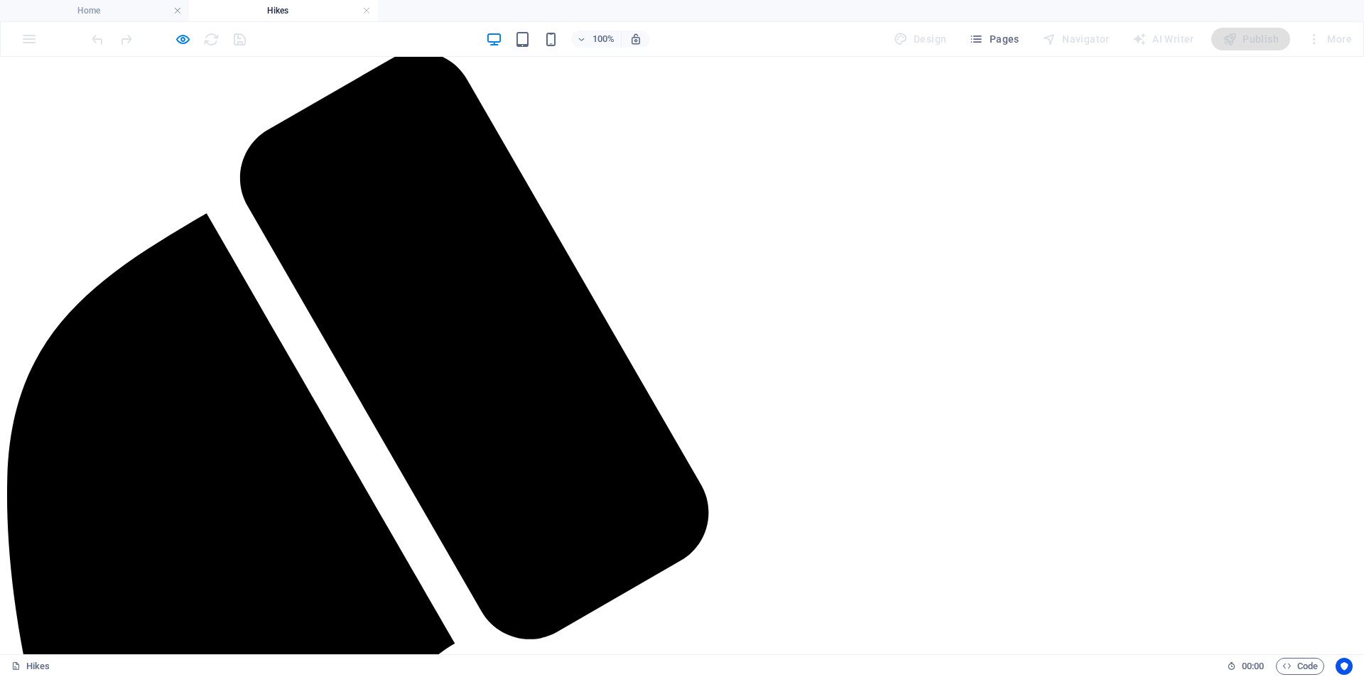
scroll to position [0, 0]
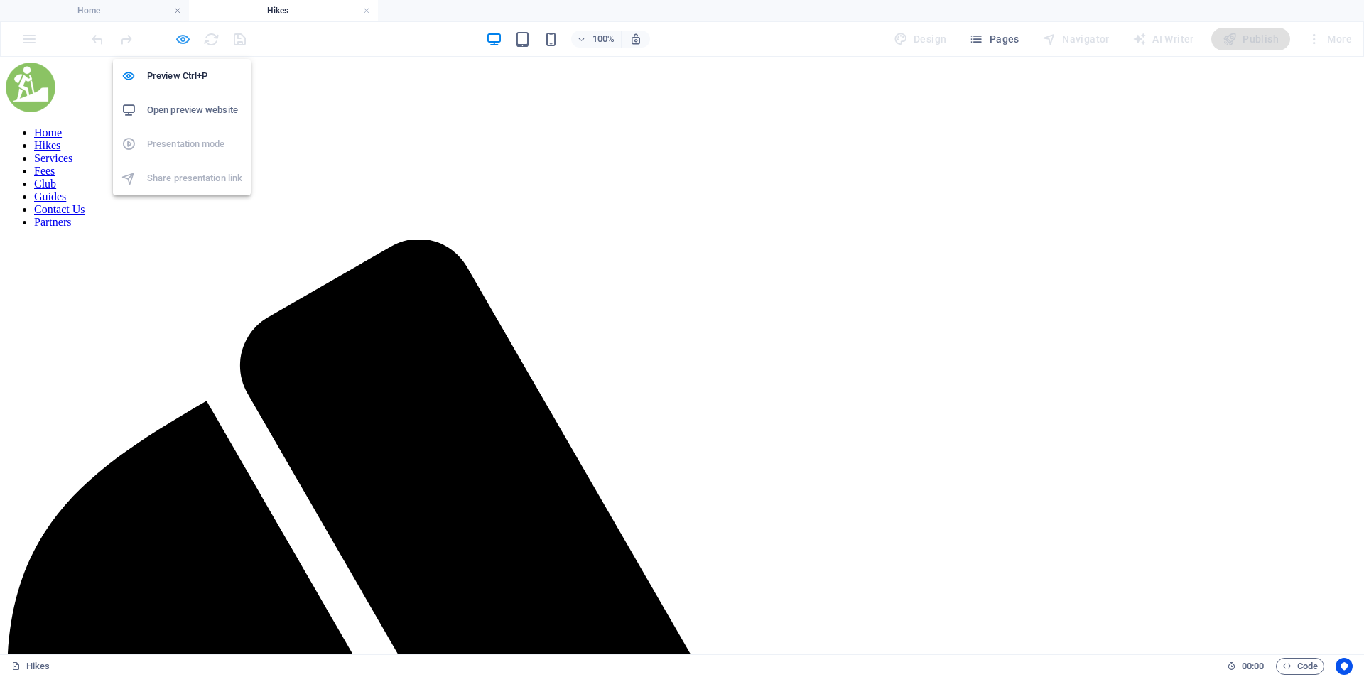
click at [183, 35] on icon "button" at bounding box center [183, 39] width 16 height 16
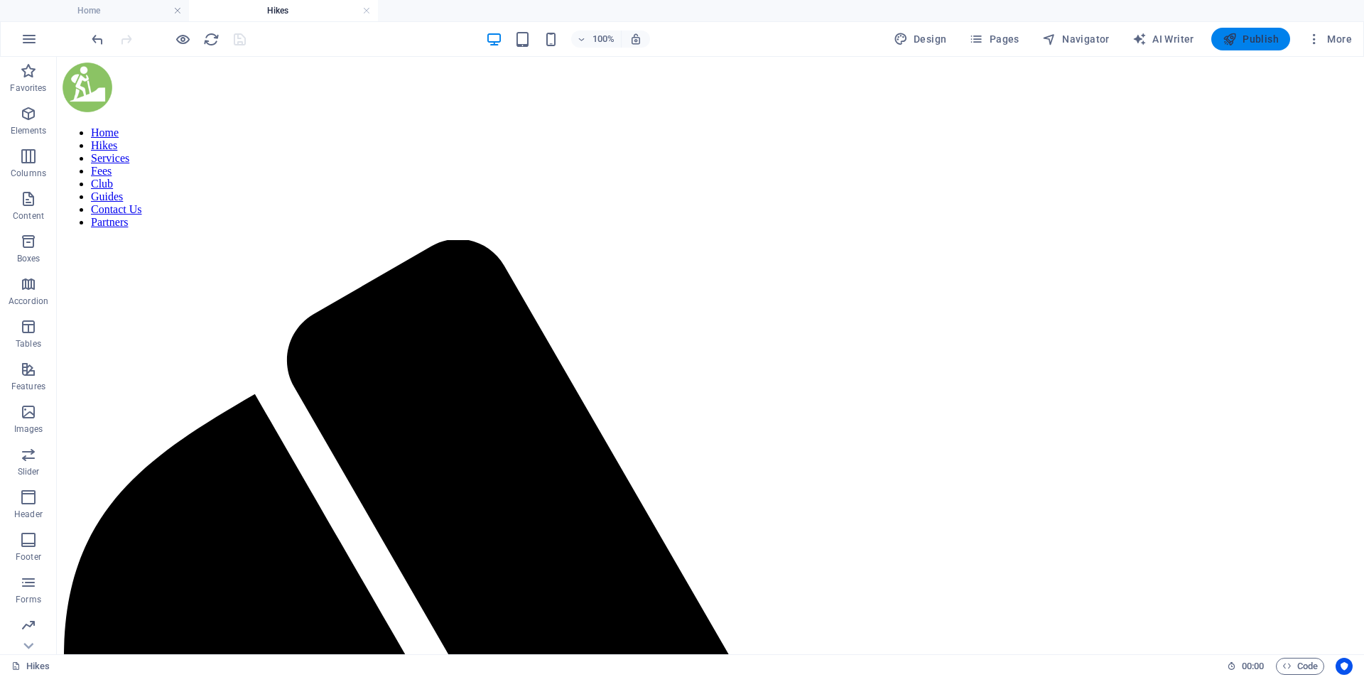
click at [1267, 36] on span "Publish" at bounding box center [1251, 39] width 56 height 14
